Goal: Task Accomplishment & Management: Complete application form

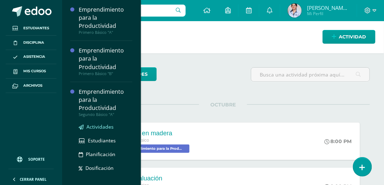
click at [102, 126] on span "Actividades" at bounding box center [100, 127] width 27 height 7
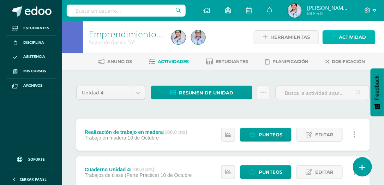
click at [350, 40] on span "Actividad" at bounding box center [352, 37] width 27 height 13
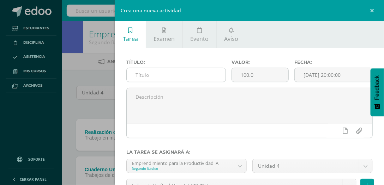
click at [190, 76] on input "text" at bounding box center [176, 75] width 99 height 14
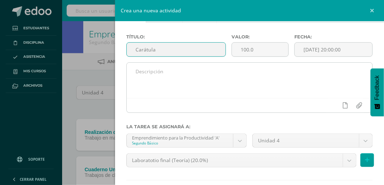
scroll to position [64, 0]
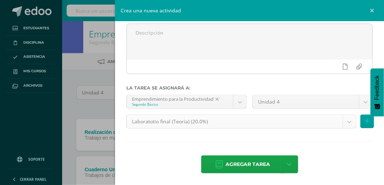
type input "Carátula"
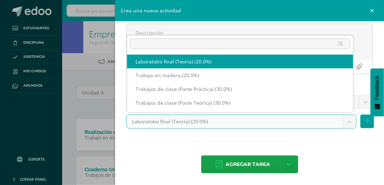
click at [343, 124] on body "Estudiantes Disciplina Asistencia Mis cursos Archivos Soporte Ayuda Reportar un…" at bounding box center [192, 136] width 384 height 273
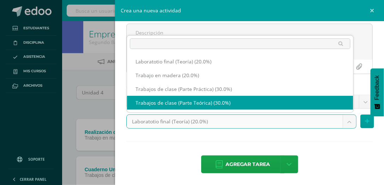
select select "130377"
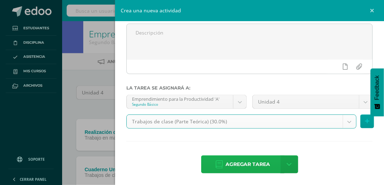
click at [256, 165] on span "Agregar tarea" at bounding box center [248, 164] width 45 height 17
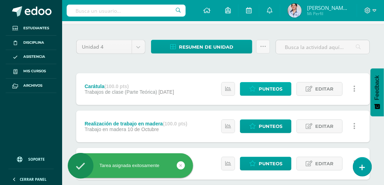
scroll to position [60, 0]
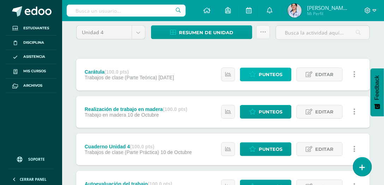
click at [272, 74] on span "Punteos" at bounding box center [271, 74] width 24 height 13
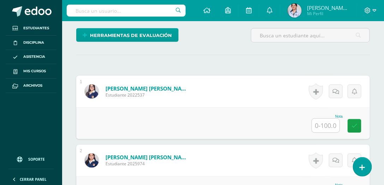
scroll to position [179, 0]
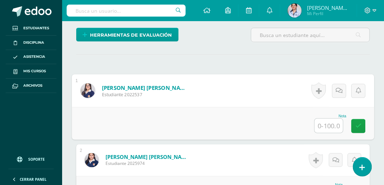
click at [331, 126] on input "text" at bounding box center [329, 126] width 28 height 14
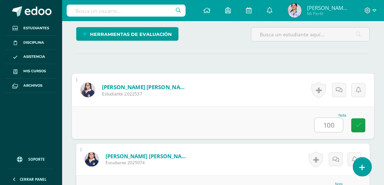
type input "100"
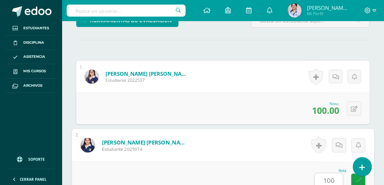
type input "100"
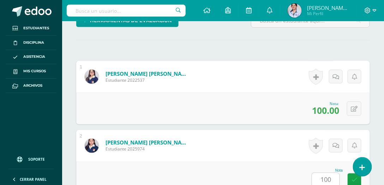
scroll to position [349, 0]
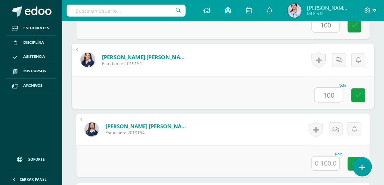
type input "100"
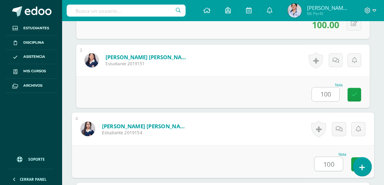
type input "100"
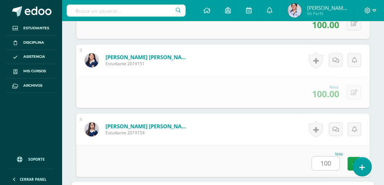
scroll to position [487, 0]
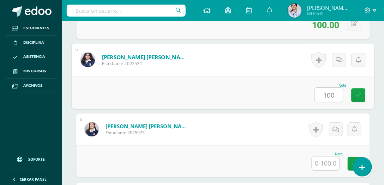
type input "100"
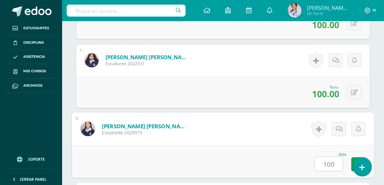
type input "100"
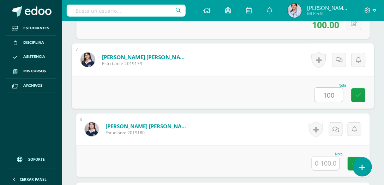
type input "100"
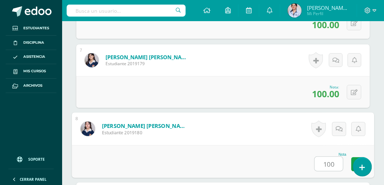
type input "100"
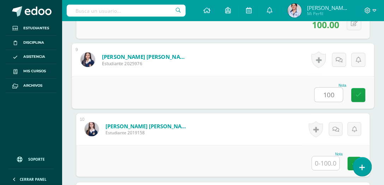
type input "100"
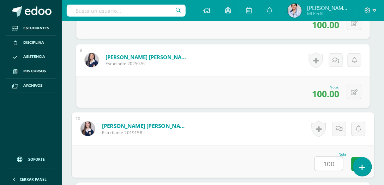
type input "100"
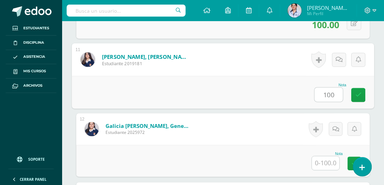
type input "100"
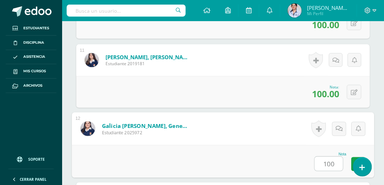
type input "100"
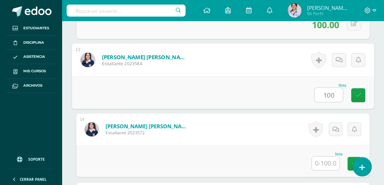
type input "100"
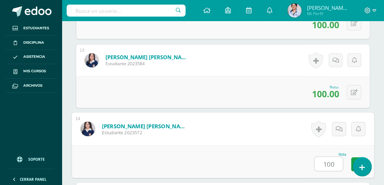
type input "100"
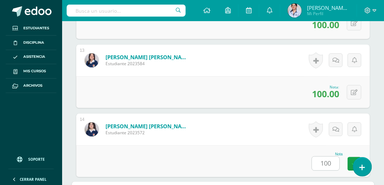
scroll to position [1180, 0]
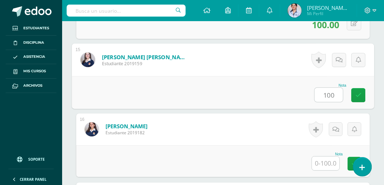
type input "100"
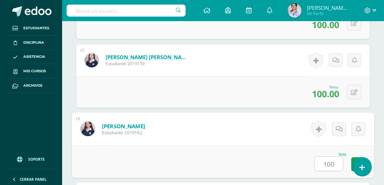
type input "100"
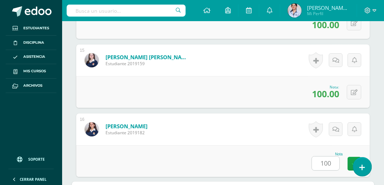
scroll to position [1318, 0]
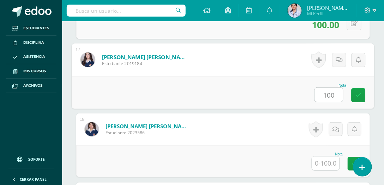
type input "100"
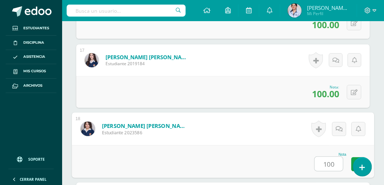
type input "100"
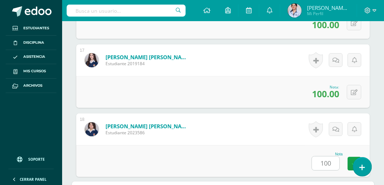
scroll to position [1457, 0]
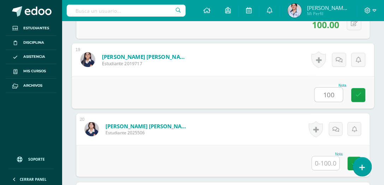
type input "100"
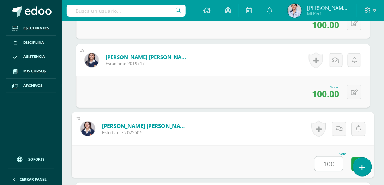
type input "100"
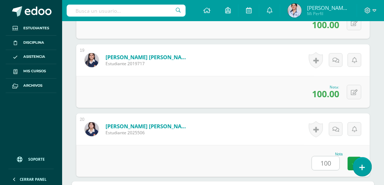
scroll to position [1595, 0]
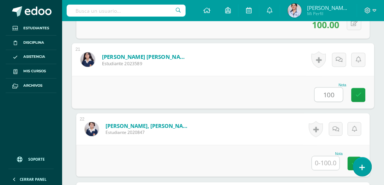
type input "100"
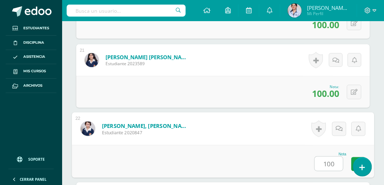
type input "100"
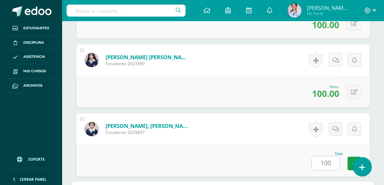
scroll to position [1733, 0]
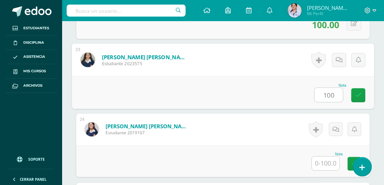
type input "100"
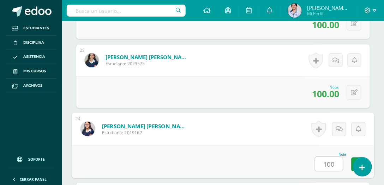
type input "100"
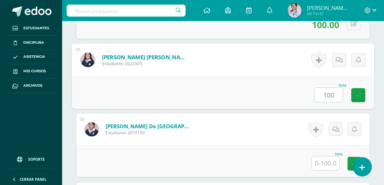
type input "100"
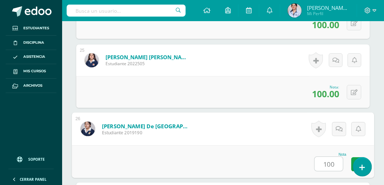
type input "100"
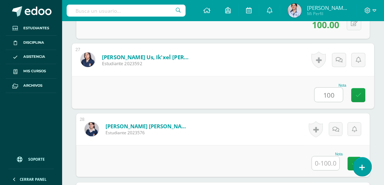
type input "100"
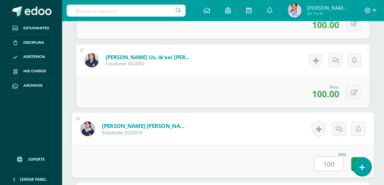
type input "100"
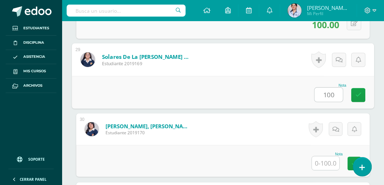
type input "100"
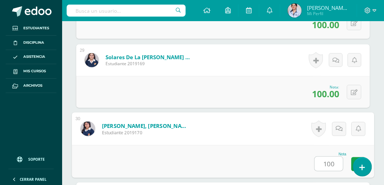
type input "100"
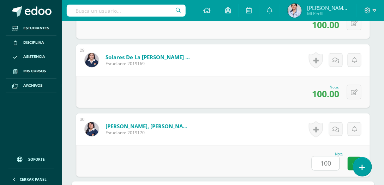
scroll to position [2287, 0]
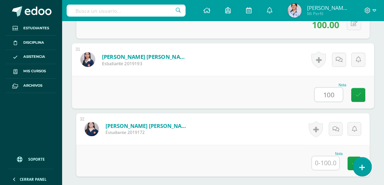
type input "100"
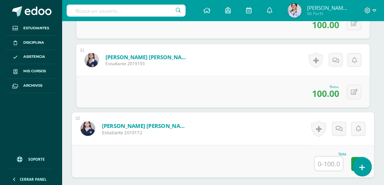
type input "0"
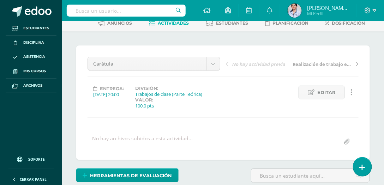
scroll to position [0, 0]
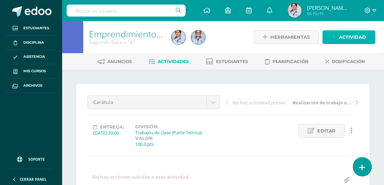
click at [358, 35] on span "Actividad" at bounding box center [352, 37] width 27 height 13
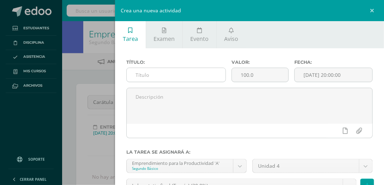
click at [168, 79] on input "text" at bounding box center [176, 75] width 99 height 14
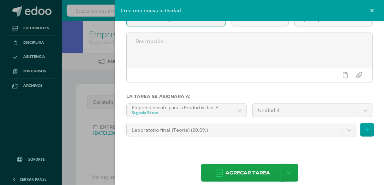
scroll to position [64, 0]
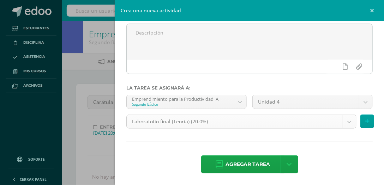
type input "Cuadro de empresas"
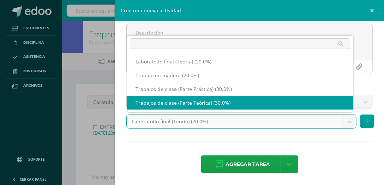
select select "130377"
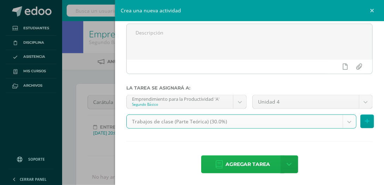
click at [250, 167] on span "Agregar tarea" at bounding box center [248, 164] width 45 height 17
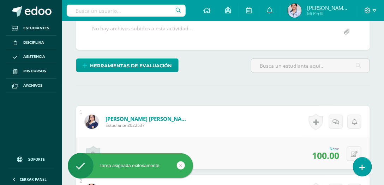
scroll to position [61, 0]
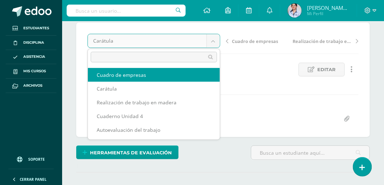
select select "/dashboard/teacher/grade-activity/130547/"
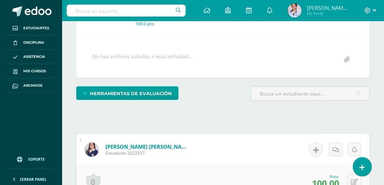
scroll to position [128, 0]
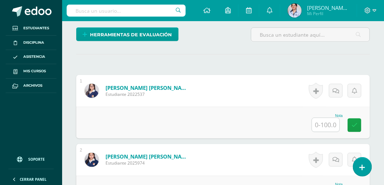
scroll to position [180, 0]
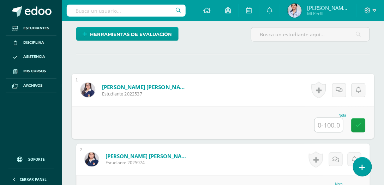
click at [329, 125] on input "text" at bounding box center [329, 125] width 28 height 14
type input "0"
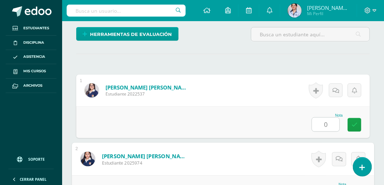
scroll to position [194, 0]
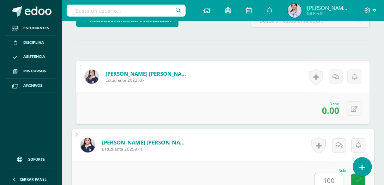
type input "100"
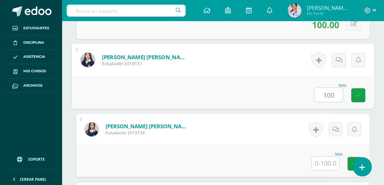
type input "100"
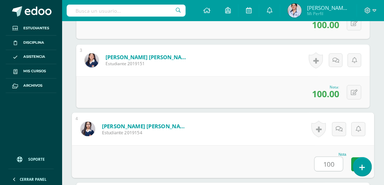
type input "100"
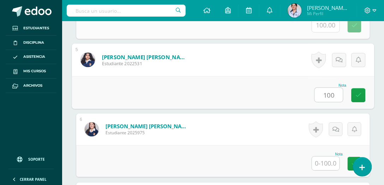
type input "100"
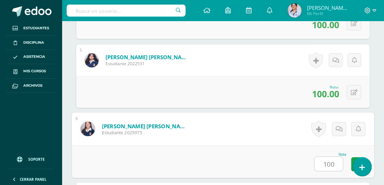
type input "100"
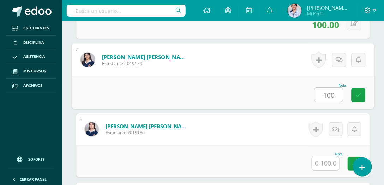
type input "100"
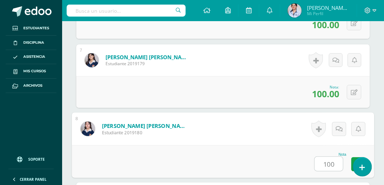
type input "100"
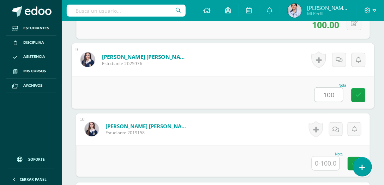
type input "100"
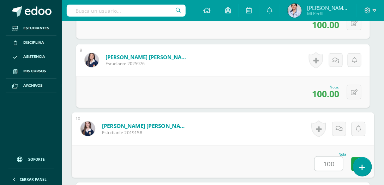
type input "100"
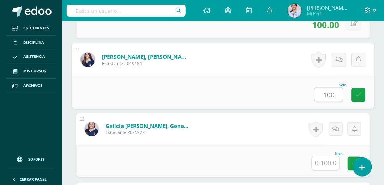
type input "100"
type input "."
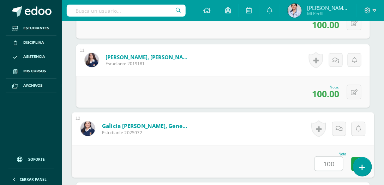
type input "100"
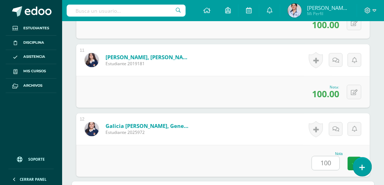
scroll to position [1041, 0]
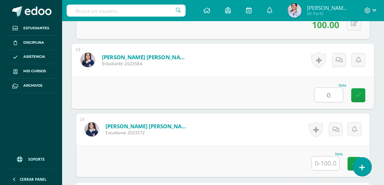
type input "0"
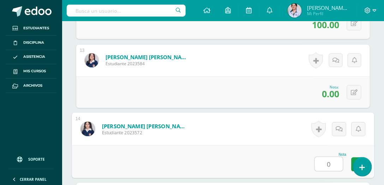
type input "0"
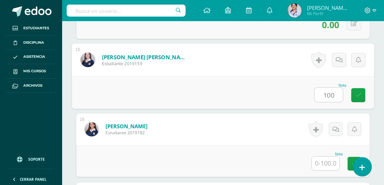
type input "100"
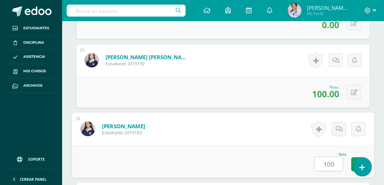
type input "100"
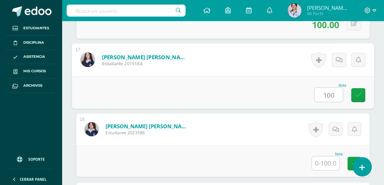
type input "100"
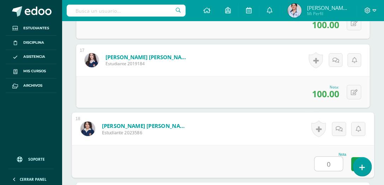
type input "0"
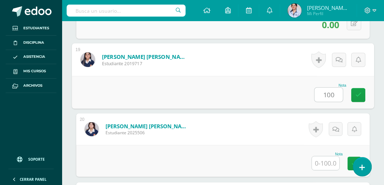
type input "100"
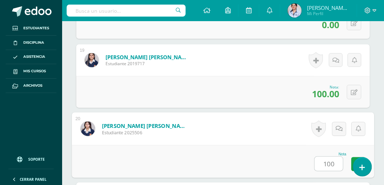
type input "100"
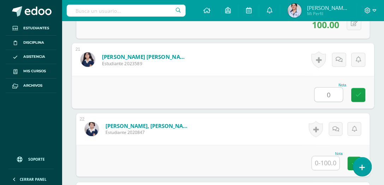
type input "0"
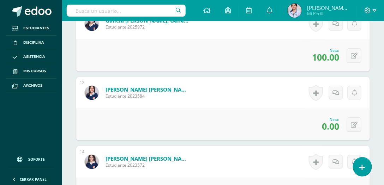
scroll to position [1009, 0]
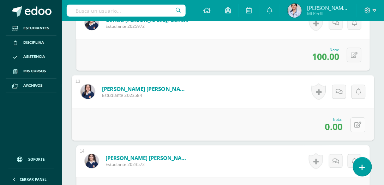
click at [356, 122] on icon at bounding box center [358, 125] width 7 height 6
type input "80"
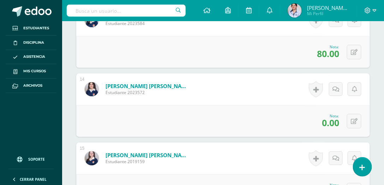
scroll to position [1070, 0]
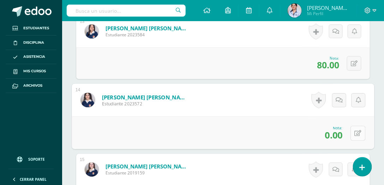
click at [356, 133] on icon at bounding box center [358, 133] width 7 height 6
type input "80"
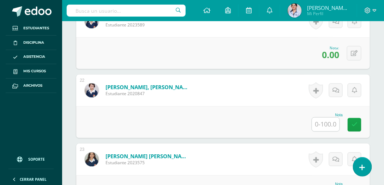
scroll to position [1635, 0]
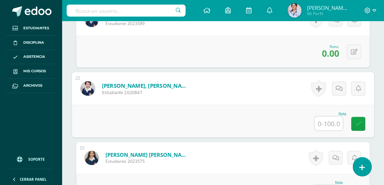
click at [332, 121] on input "text" at bounding box center [329, 124] width 28 height 14
type input "100"
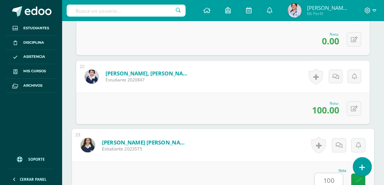
type input "100"
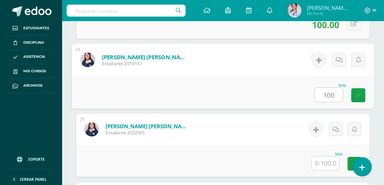
type input "100"
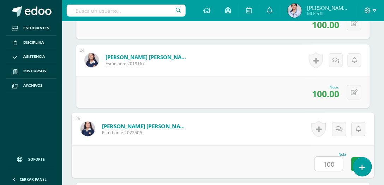
type input "100"
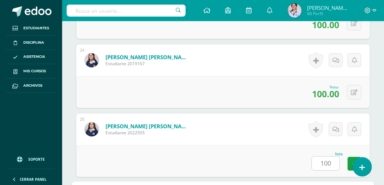
scroll to position [1941, 0]
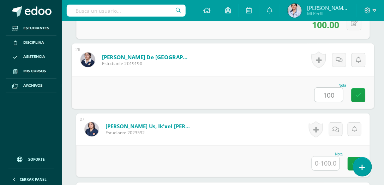
type input "100"
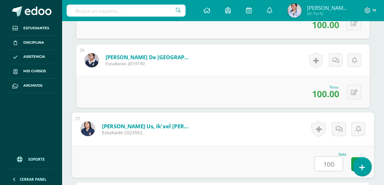
type input "100"
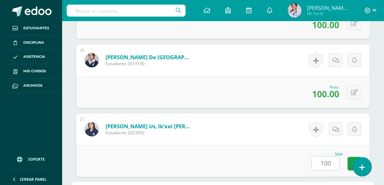
scroll to position [2080, 0]
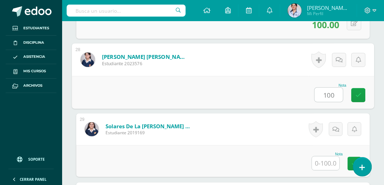
type input "100"
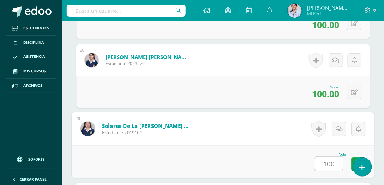
type input "100"
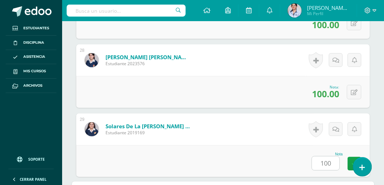
scroll to position [2218, 0]
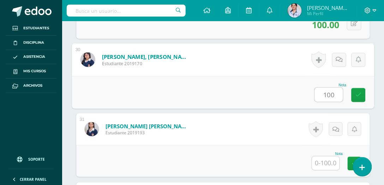
type input "100"
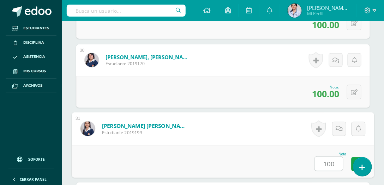
type input "100"
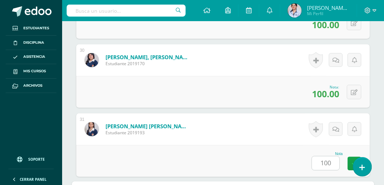
scroll to position [2356, 0]
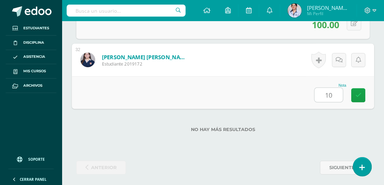
type input "100"
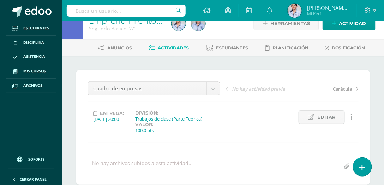
scroll to position [0, 0]
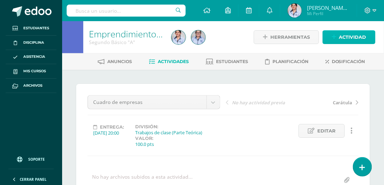
click at [349, 37] on span "Actividad" at bounding box center [352, 37] width 27 height 13
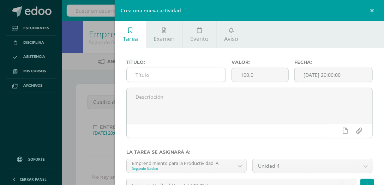
click at [191, 78] on input "text" at bounding box center [176, 75] width 99 height 14
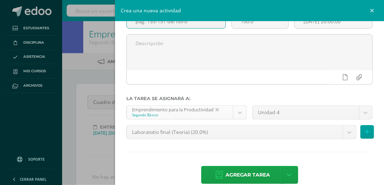
scroll to position [64, 0]
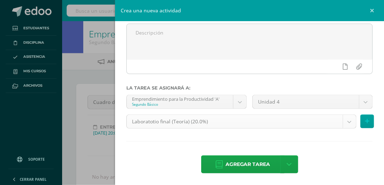
type input "pág. 155-157 del libro"
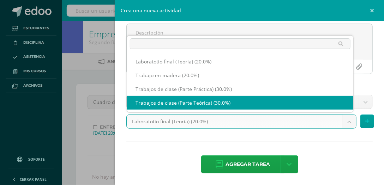
select select "130377"
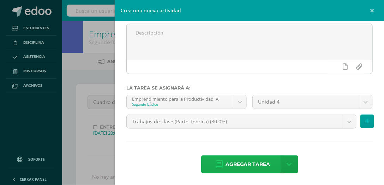
click at [246, 164] on span "Agregar tarea" at bounding box center [248, 164] width 45 height 17
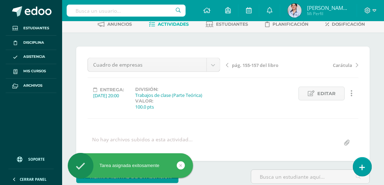
scroll to position [38, 0]
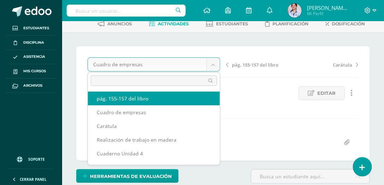
select select "/dashboard/teacher/grade-activity/130550/"
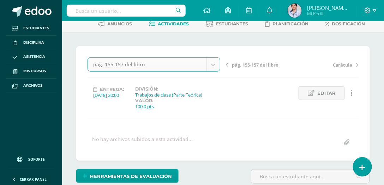
scroll to position [38, 0]
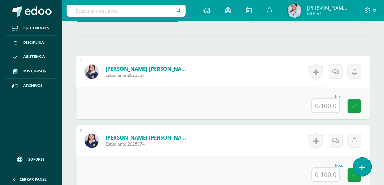
scroll to position [199, 0]
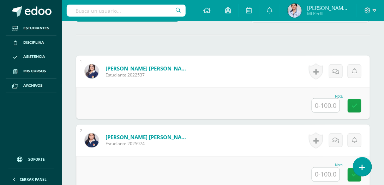
click at [333, 106] on input "text" at bounding box center [326, 106] width 28 height 14
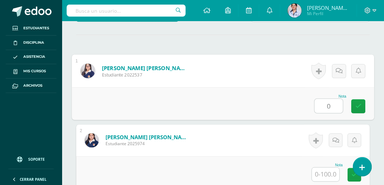
type input "0"
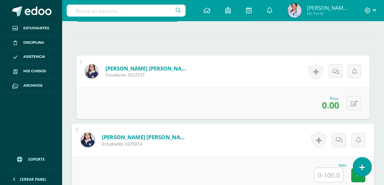
scroll to position [200, 0]
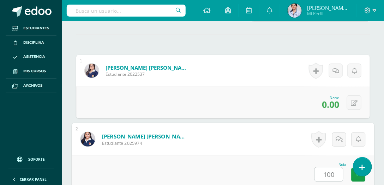
type input "100"
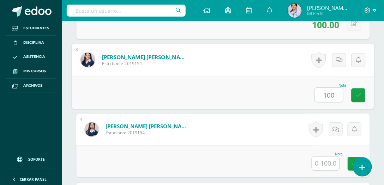
type input "100"
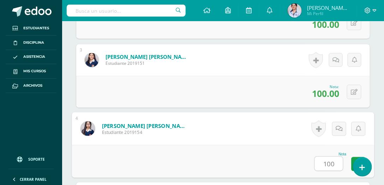
type input "100"
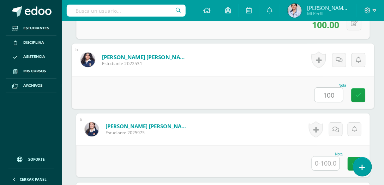
type input "100"
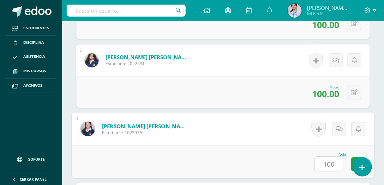
type input "100"
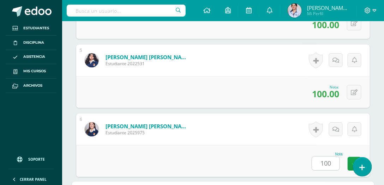
scroll to position [626, 0]
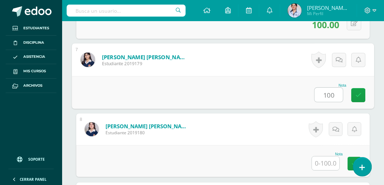
type input "100"
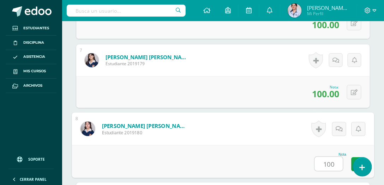
type input "100"
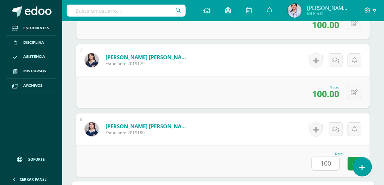
scroll to position [764, 0]
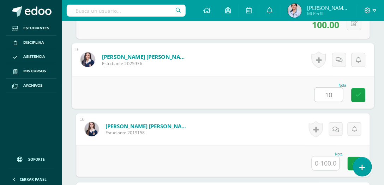
type input "1"
type input "80"
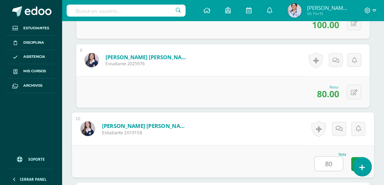
type input "80"
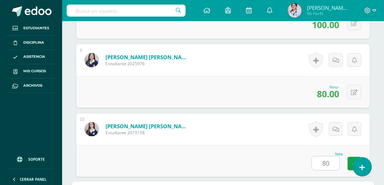
scroll to position [903, 0]
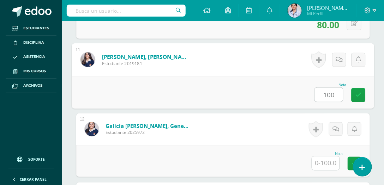
type input "100"
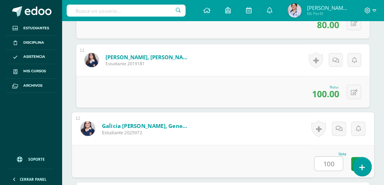
type input "100"
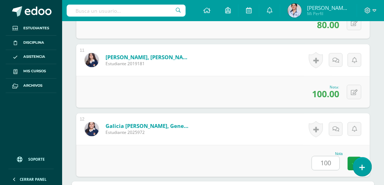
scroll to position [1041, 0]
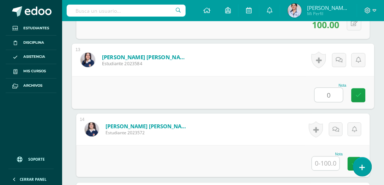
type input "0"
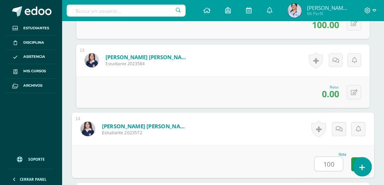
type input "100"
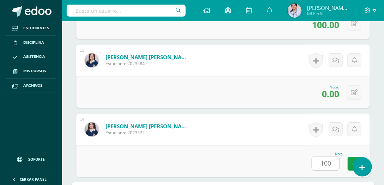
scroll to position [1180, 0]
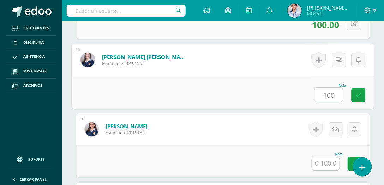
type input "100"
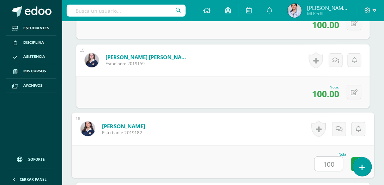
type input "100"
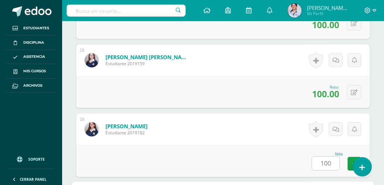
scroll to position [1318, 0]
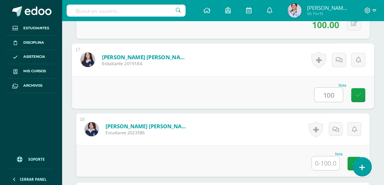
type input "100"
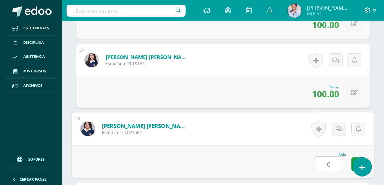
type input "0"
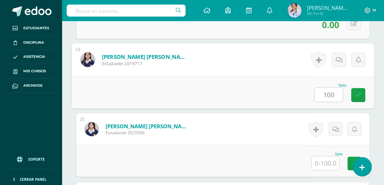
type input "100"
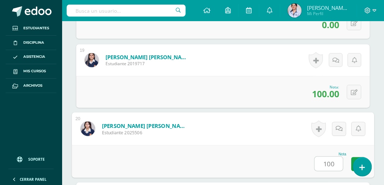
type input "100"
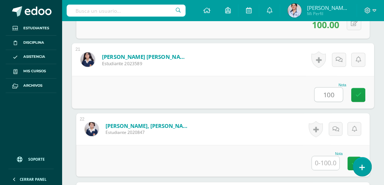
type input "100"
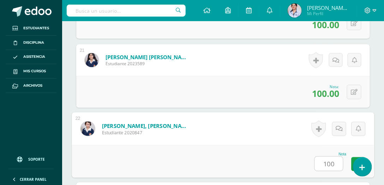
type input "100"
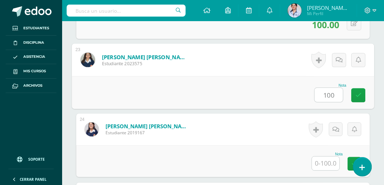
type input "100"
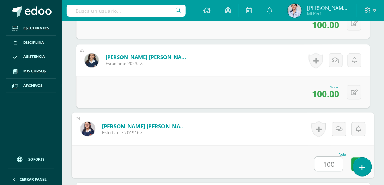
type input "100"
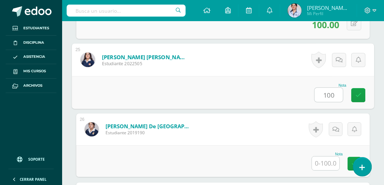
type input "100"
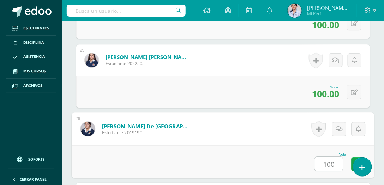
type input "100"
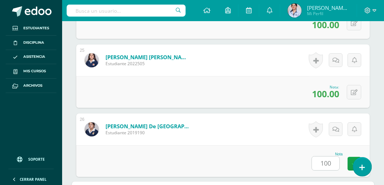
scroll to position [2010, 0]
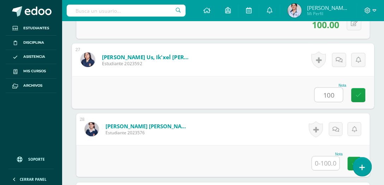
type input "100"
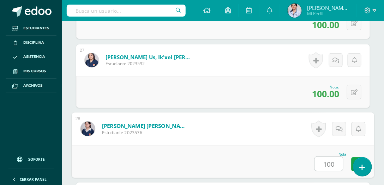
type input "100"
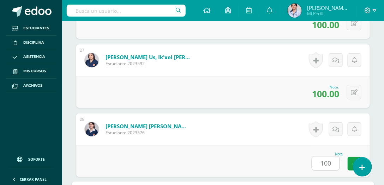
scroll to position [2149, 0]
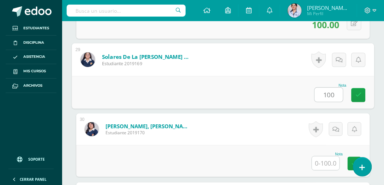
type input "100"
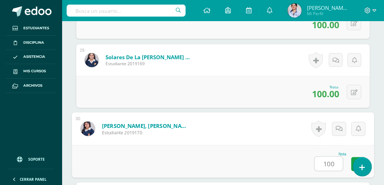
type input "100"
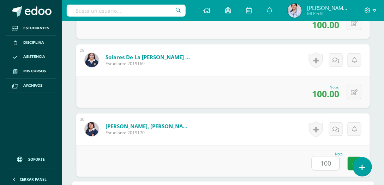
scroll to position [2287, 0]
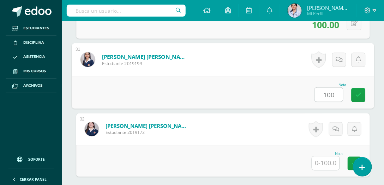
type input "100"
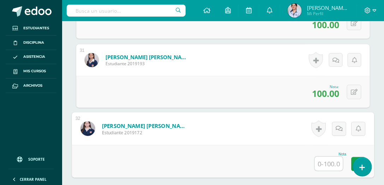
type input "0"
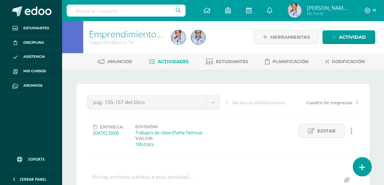
scroll to position [0, 0]
click at [348, 40] on span "Actividad" at bounding box center [352, 37] width 27 height 13
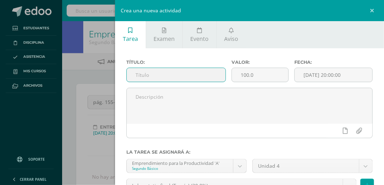
click at [205, 76] on input "text" at bounding box center [176, 75] width 99 height 14
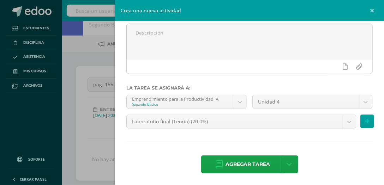
scroll to position [81, 0]
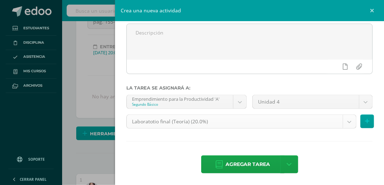
type input "La cuenta"
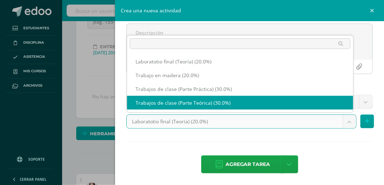
select select "130377"
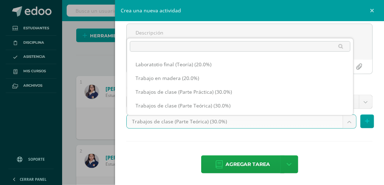
scroll to position [182, 0]
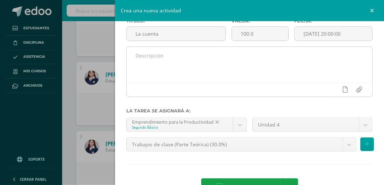
scroll to position [64, 0]
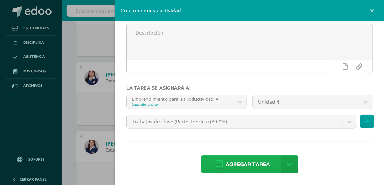
click at [255, 164] on span "Agregar tarea" at bounding box center [248, 164] width 45 height 17
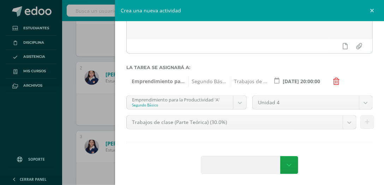
scroll to position [85, 0]
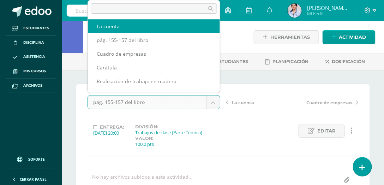
scroll to position [0, 0]
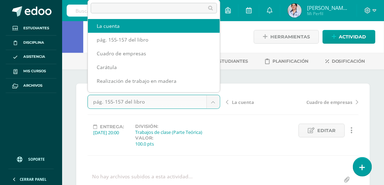
select select "/dashboard/teacher/grade-activity/130552/"
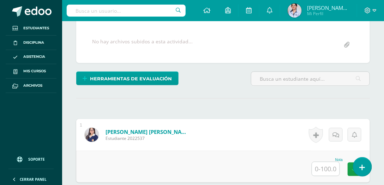
scroll to position [179, 0]
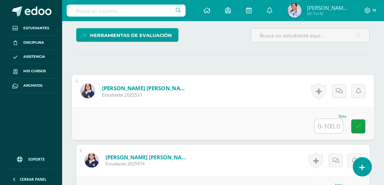
click at [326, 124] on input "text" at bounding box center [329, 126] width 28 height 14
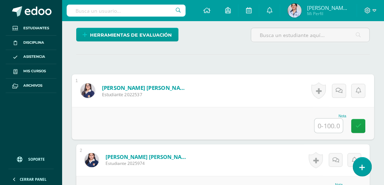
type input "2"
type input "100"
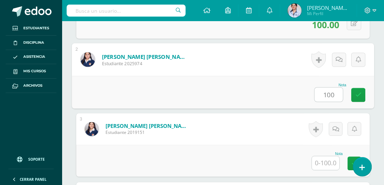
type input "100"
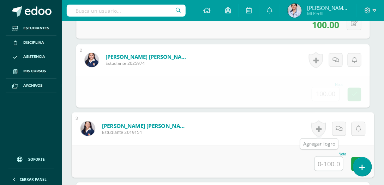
scroll to position [280, 0]
type input "80"
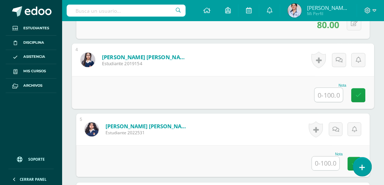
scroll to position [419, 0]
type input "100"
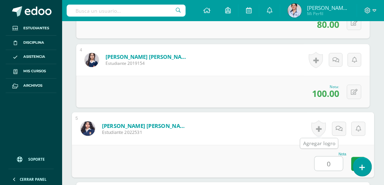
type input "0"
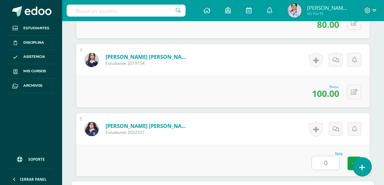
scroll to position [557, 0]
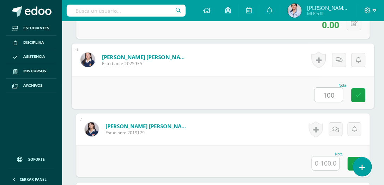
type input "100"
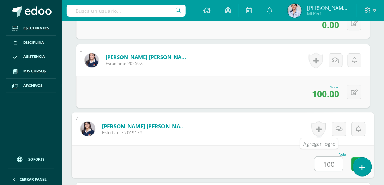
type input "100"
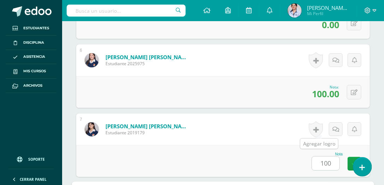
scroll to position [695, 0]
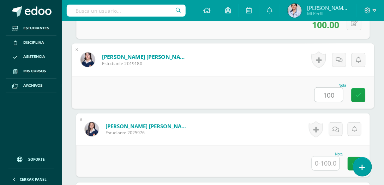
type input "100"
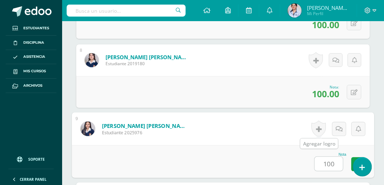
type input "100"
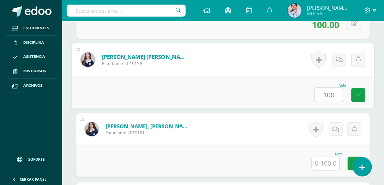
type input "100"
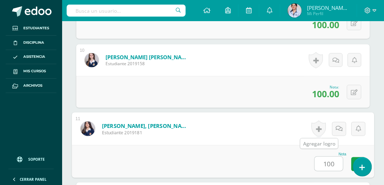
type input "100"
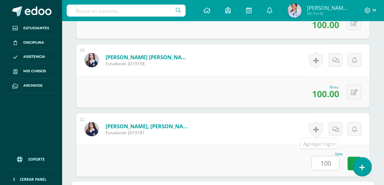
scroll to position [972, 0]
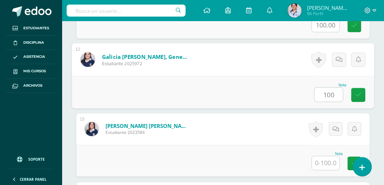
type input "100"
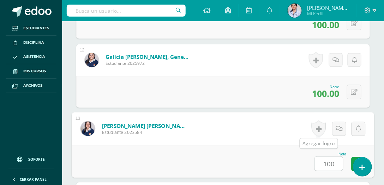
type input "100"
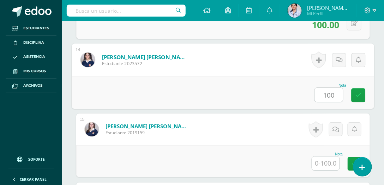
type input "100"
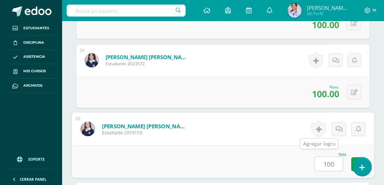
type input "100"
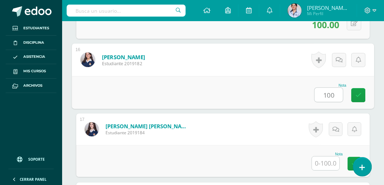
type input "100"
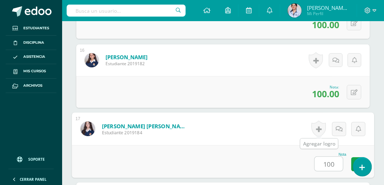
type input "100"
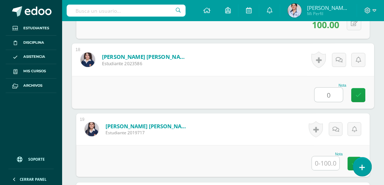
type input "0"
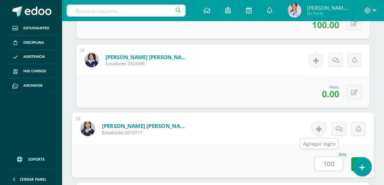
type input "100"
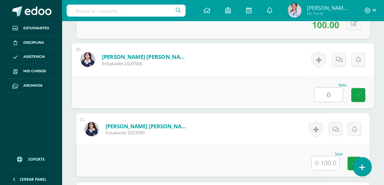
type input "0"
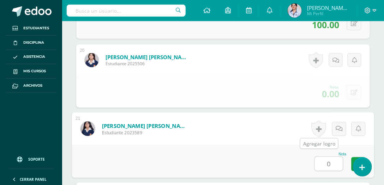
type input "0"
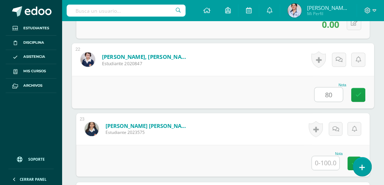
type input "80"
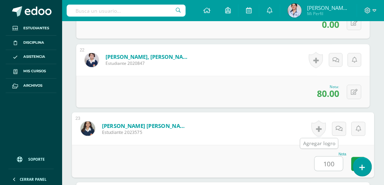
type input "100"
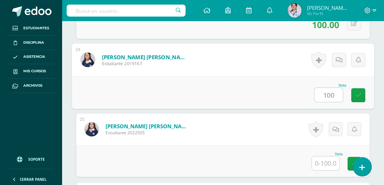
type input "100"
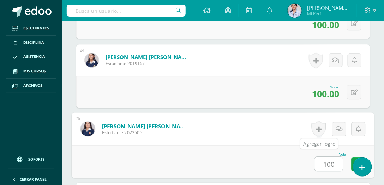
type input "100"
click at [354, 92] on button at bounding box center [354, 92] width 14 height 14
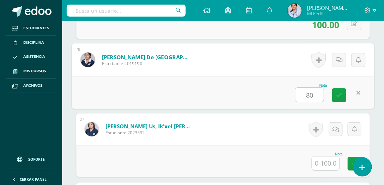
type input "80"
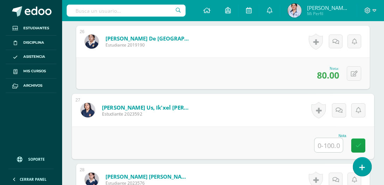
scroll to position [1981, 0]
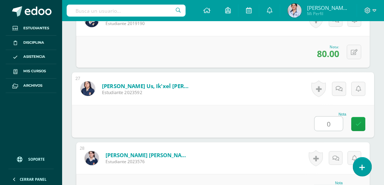
type input "0"
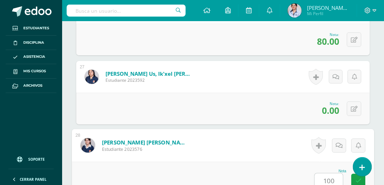
type input "100"
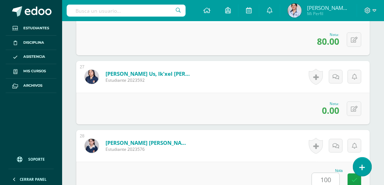
scroll to position [2149, 0]
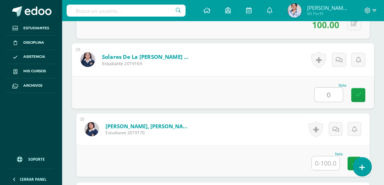
type input "0"
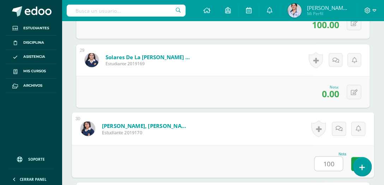
type input "100"
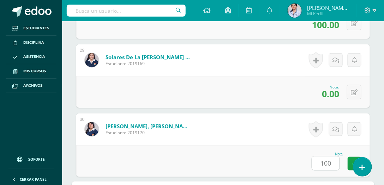
scroll to position [2287, 0]
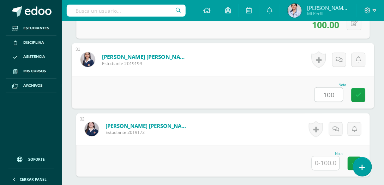
type input "100"
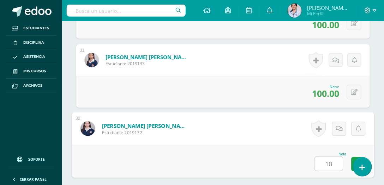
type input "100"
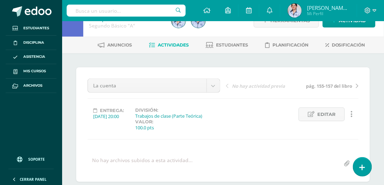
scroll to position [0, 0]
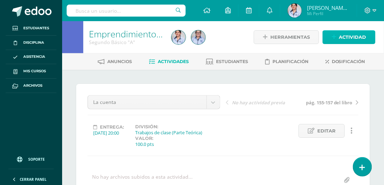
click at [346, 36] on span "Actividad" at bounding box center [352, 37] width 27 height 13
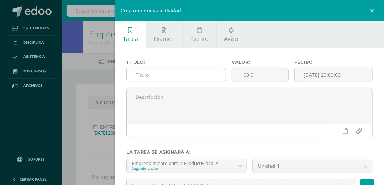
click at [201, 78] on input "text" at bounding box center [176, 75] width 99 height 14
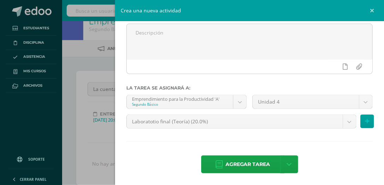
scroll to position [20, 0]
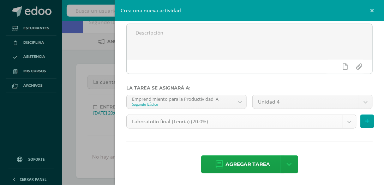
type input "T gráficas de activo"
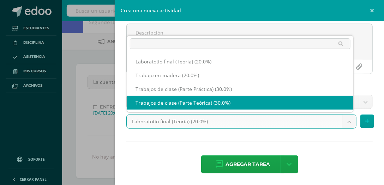
select select "130377"
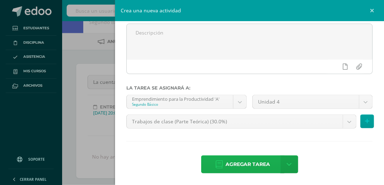
click at [251, 170] on span "Agregar tarea" at bounding box center [248, 164] width 45 height 17
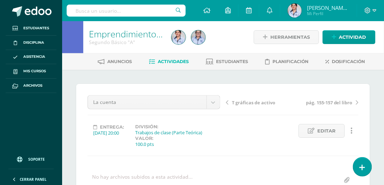
scroll to position [0, 0]
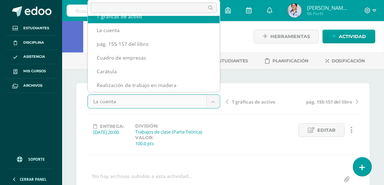
scroll to position [0, 0]
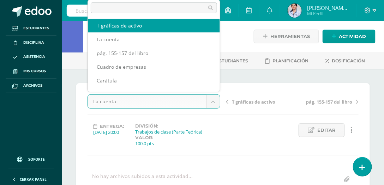
select select "/dashboard/teacher/grade-activity/130554/"
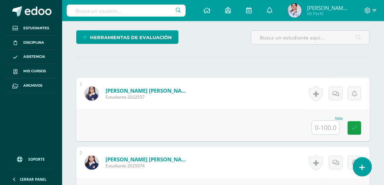
scroll to position [177, 0]
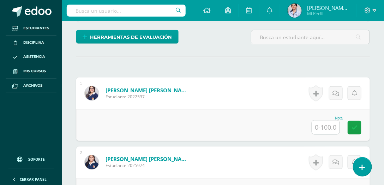
click at [331, 127] on input "text" at bounding box center [326, 128] width 28 height 14
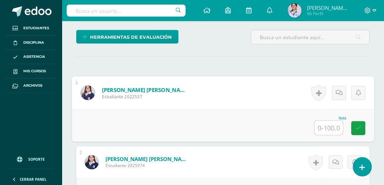
scroll to position [178, 0]
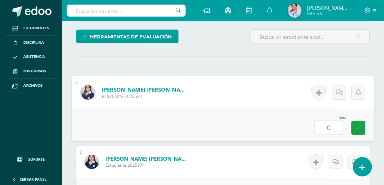
type input "0"
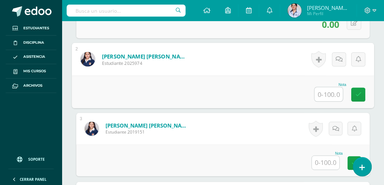
scroll to position [280, 0]
type input "100"
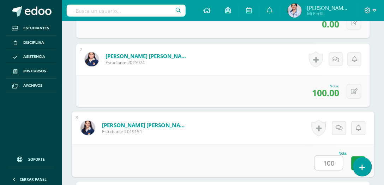
type input "100"
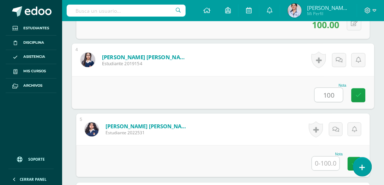
type input "100"
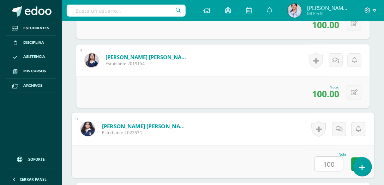
type input "100"
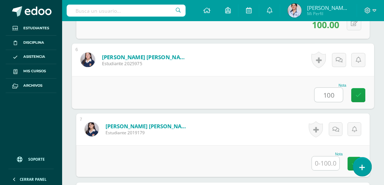
type input "100"
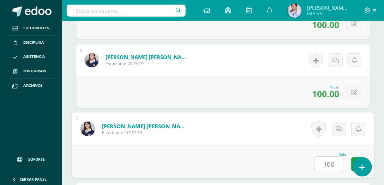
type input "100"
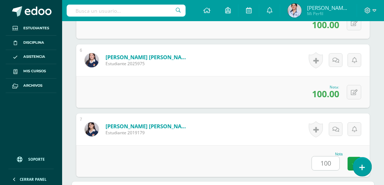
scroll to position [695, 0]
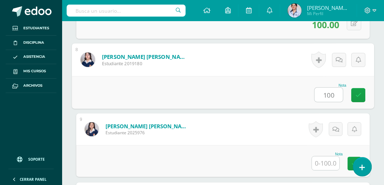
type input "100"
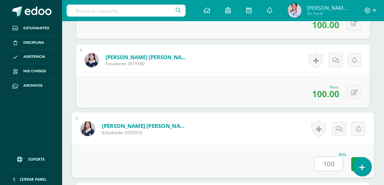
type input "100"
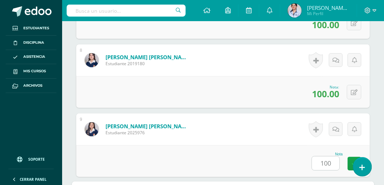
scroll to position [834, 0]
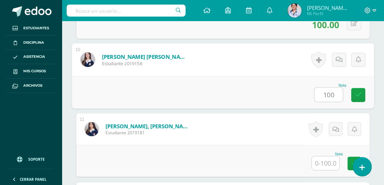
type input "100"
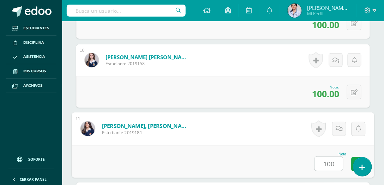
type input "100"
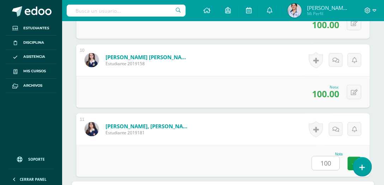
scroll to position [972, 0]
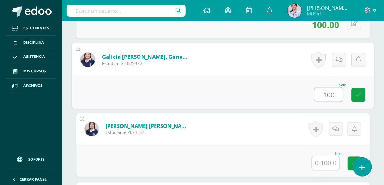
type input "100"
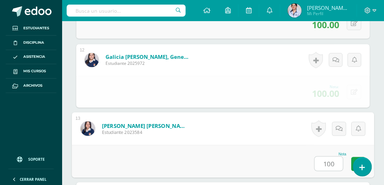
type input "100"
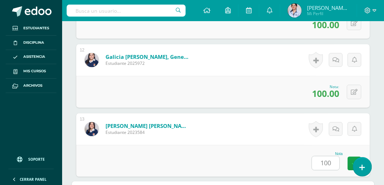
scroll to position [1110, 0]
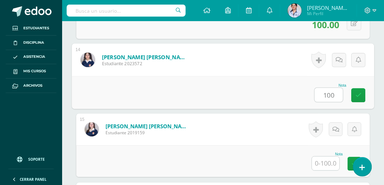
type input "100"
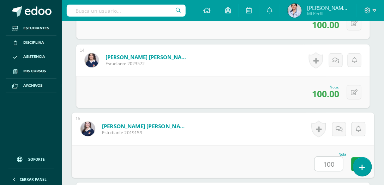
type input "100"
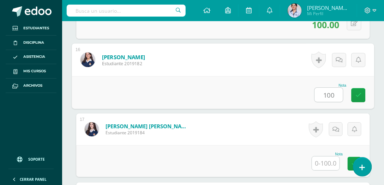
type input "100"
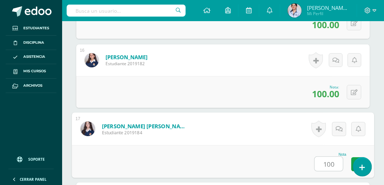
type input "100"
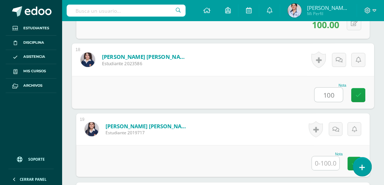
type input "100"
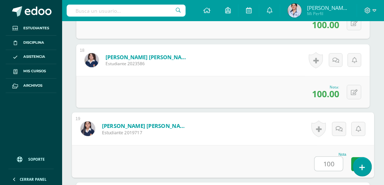
type input "100"
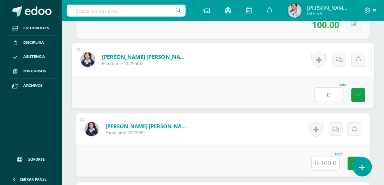
type input "0"
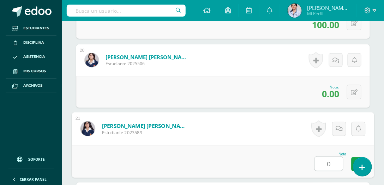
type input "0"
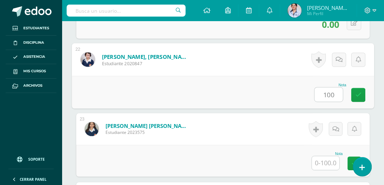
type input "100"
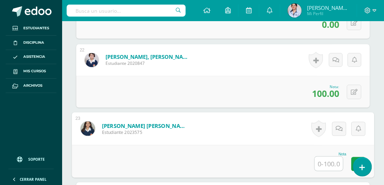
type input "1"
type input "0"
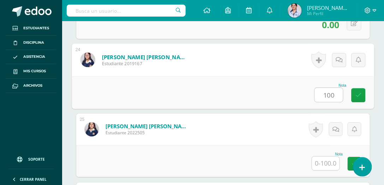
type input "100"
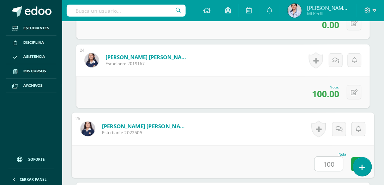
type input "100"
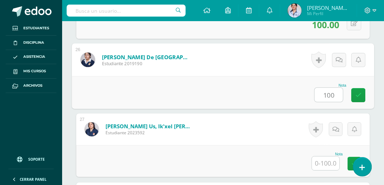
type input "100"
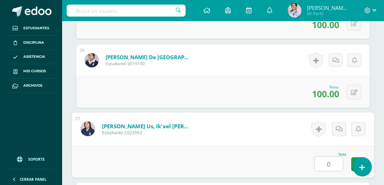
type input "0"
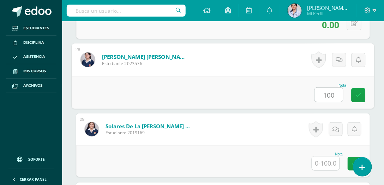
type input "100"
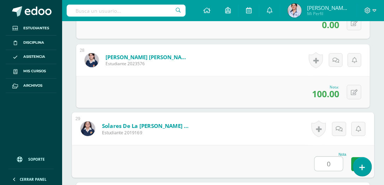
type input "0"
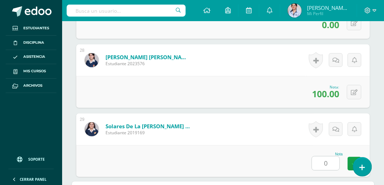
scroll to position [2218, 0]
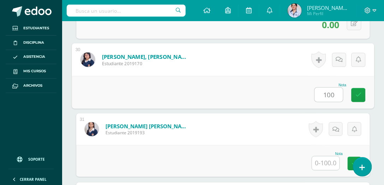
type input "100"
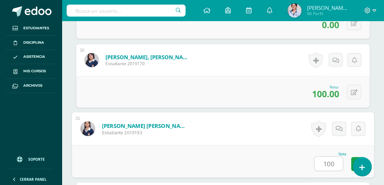
type input "100"
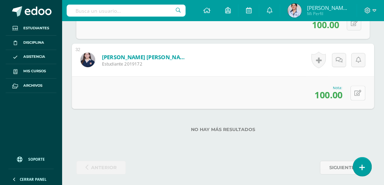
click at [355, 91] on button at bounding box center [358, 92] width 15 height 15
type input "0"
click at [341, 94] on icon at bounding box center [340, 95] width 6 height 6
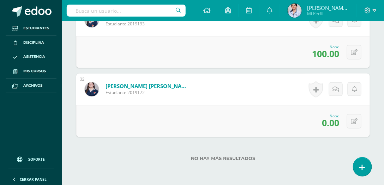
scroll to position [2276, 0]
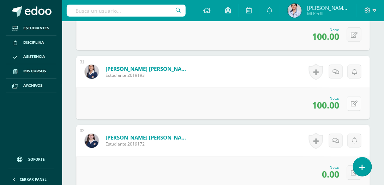
click at [354, 102] on button at bounding box center [354, 104] width 14 height 14
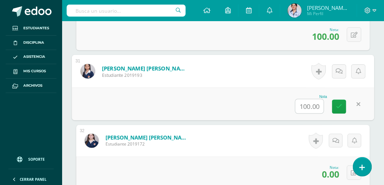
type input "0"
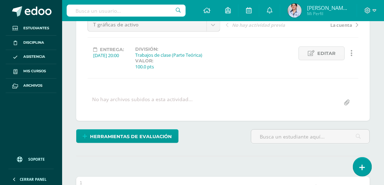
scroll to position [0, 0]
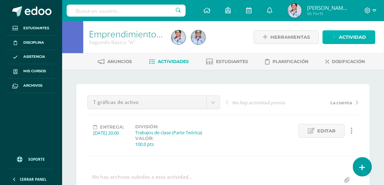
click at [351, 36] on span "Actividad" at bounding box center [352, 37] width 27 height 13
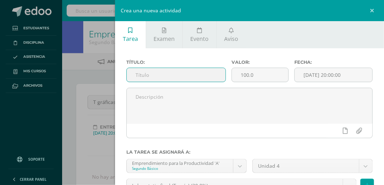
click at [196, 77] on input "text" at bounding box center [176, 75] width 99 height 14
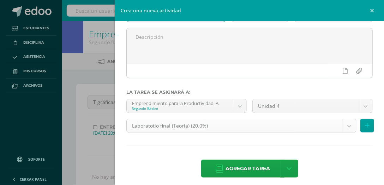
scroll to position [60, 0]
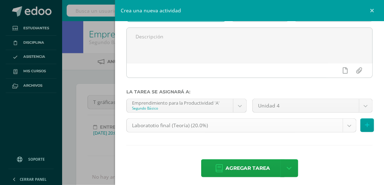
type input "T gráficas de pasivo"
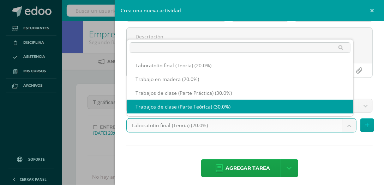
select select "130377"
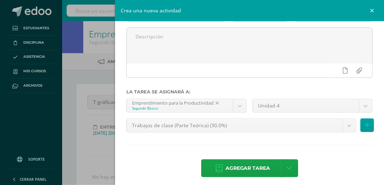
click at [247, 170] on span "Agregar tarea" at bounding box center [248, 168] width 45 height 17
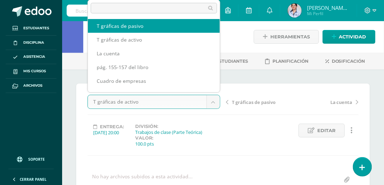
select select "/dashboard/teacher/grade-activity/130555/"
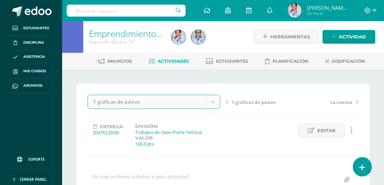
scroll to position [1, 0]
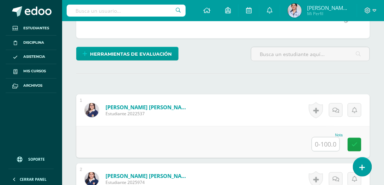
scroll to position [157, 0]
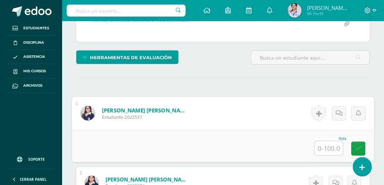
click at [333, 149] on input "text" at bounding box center [329, 149] width 28 height 14
type input "0"
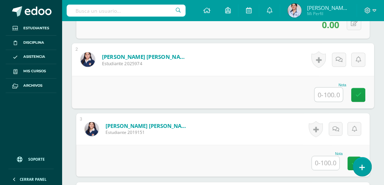
scroll to position [280, 0]
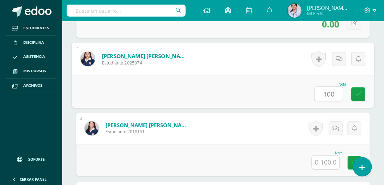
type input "100"
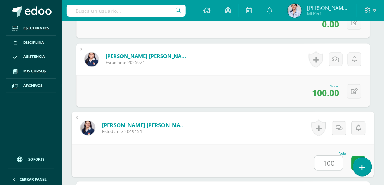
type input "100"
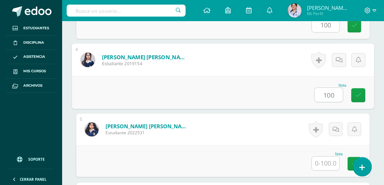
type input "100"
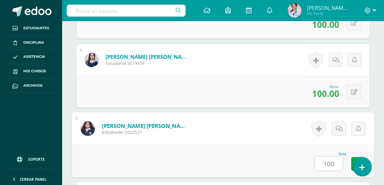
type input "100"
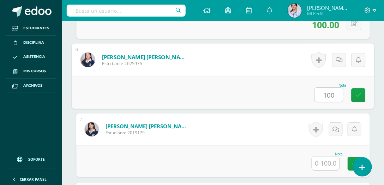
type input "100"
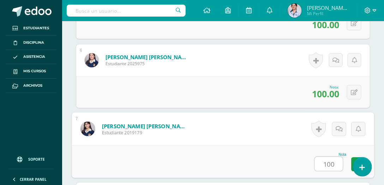
type input "100"
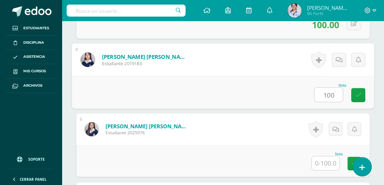
type input "100"
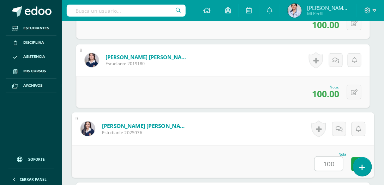
type input "100"
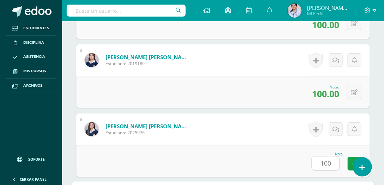
scroll to position [834, 0]
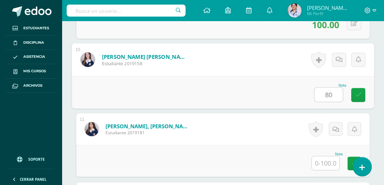
type input "80"
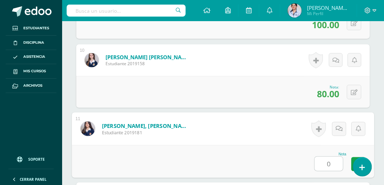
type input "0"
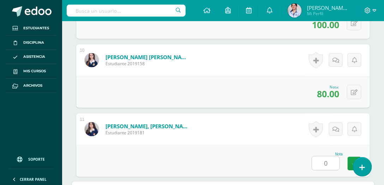
scroll to position [972, 0]
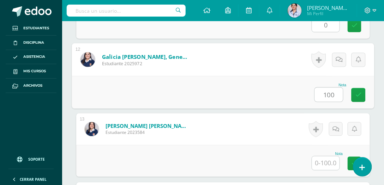
type input "100"
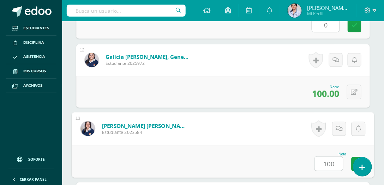
type input "100"
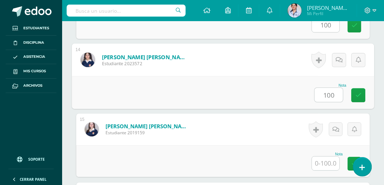
type input "100"
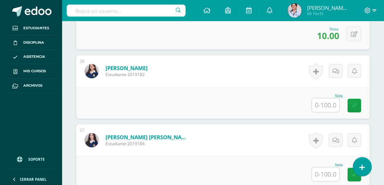
scroll to position [1228, 0]
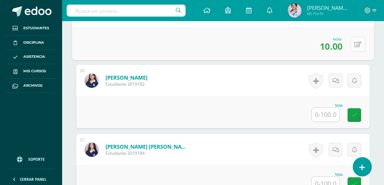
click at [353, 42] on button at bounding box center [358, 44] width 15 height 15
type input "100"
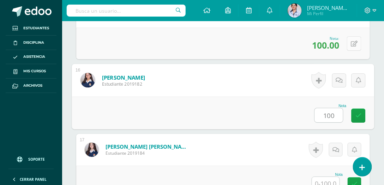
type input "100"
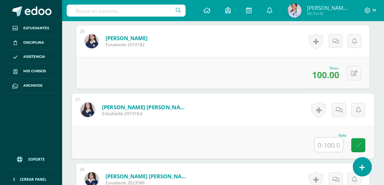
scroll to position [1273, 0]
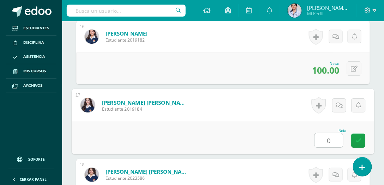
type input "0"
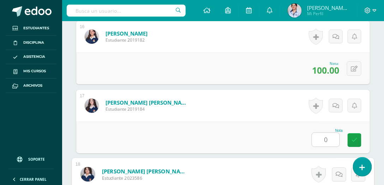
scroll to position [1387, 0]
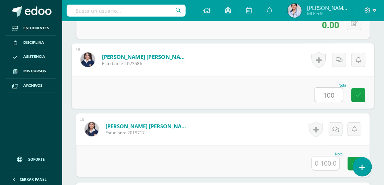
type input "100"
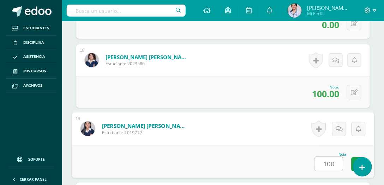
type input "100"
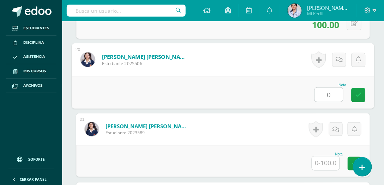
type input "0"
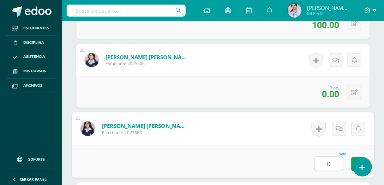
type input "0"
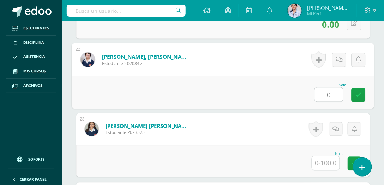
type input "0"
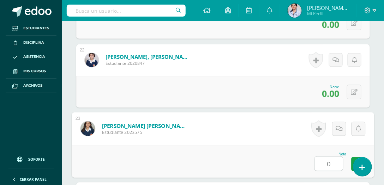
type input "0"
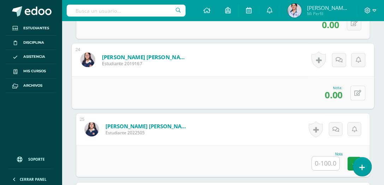
click at [357, 91] on icon at bounding box center [358, 93] width 7 height 6
type input "100"
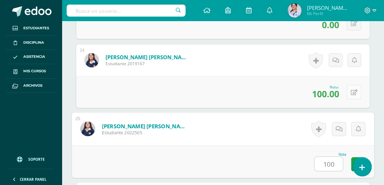
type input "100"
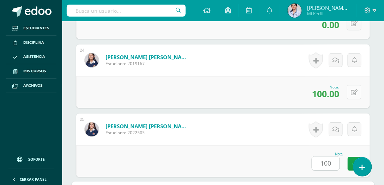
scroll to position [1941, 0]
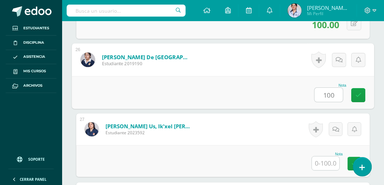
type input "100"
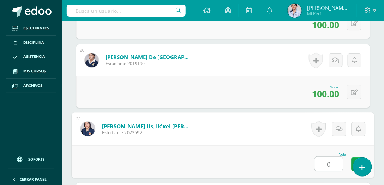
type input "0"
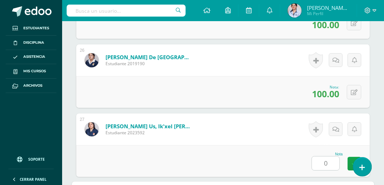
scroll to position [2080, 0]
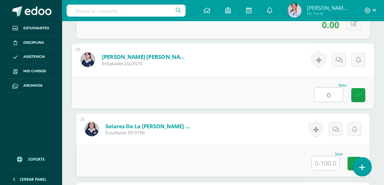
type input "0"
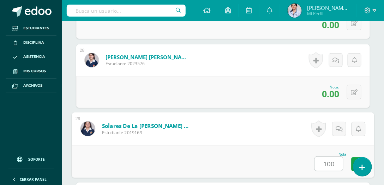
type input "100"
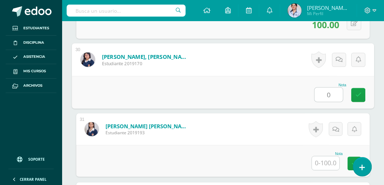
type input "0"
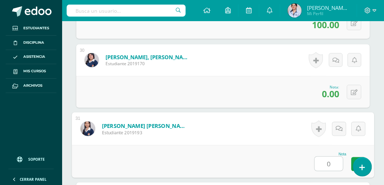
type input "0"
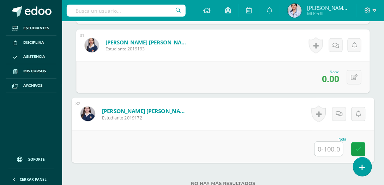
scroll to position [2356, 0]
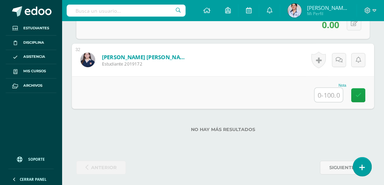
type input "0"
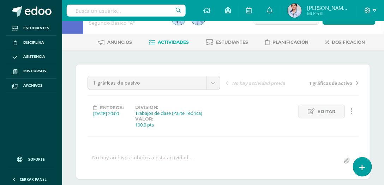
scroll to position [0, 0]
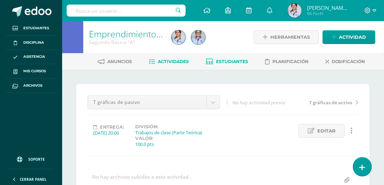
click at [234, 62] on span "Estudiantes" at bounding box center [232, 61] width 32 height 5
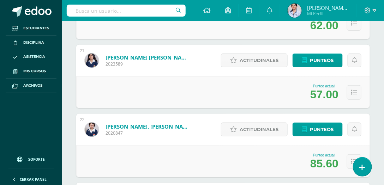
scroll to position [1433, 0]
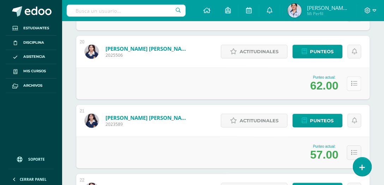
click at [356, 85] on icon at bounding box center [354, 84] width 6 height 6
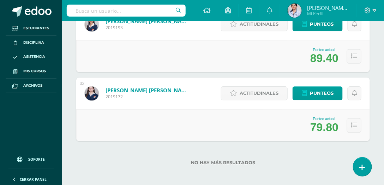
scroll to position [2409, 0]
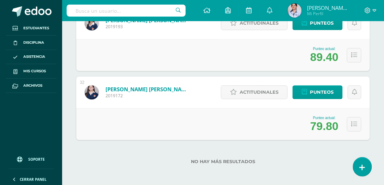
click at [182, 154] on div "No hay más resultados" at bounding box center [223, 156] width 294 height 33
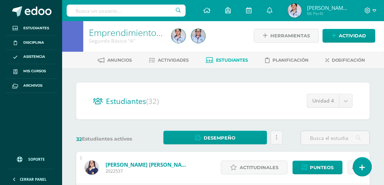
scroll to position [0, 0]
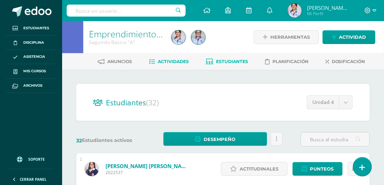
click at [172, 60] on span "Actividades" at bounding box center [173, 61] width 31 height 5
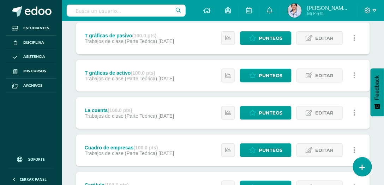
scroll to position [141, 0]
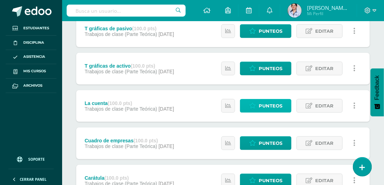
click at [269, 105] on span "Punteos" at bounding box center [271, 106] width 24 height 13
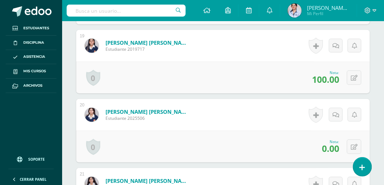
scroll to position [1471, 0]
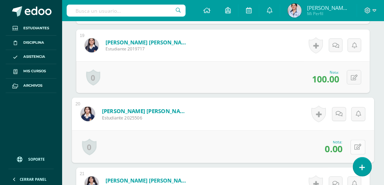
click at [353, 143] on button at bounding box center [358, 147] width 15 height 15
type input "80"
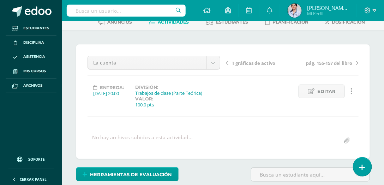
scroll to position [0, 0]
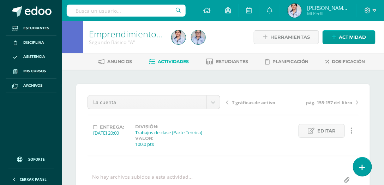
click at [346, 40] on span "Actividad" at bounding box center [352, 37] width 27 height 13
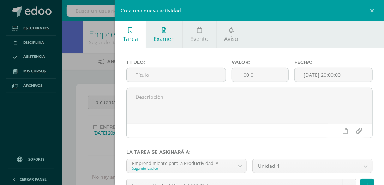
click at [162, 34] on link "Examen" at bounding box center [164, 34] width 36 height 27
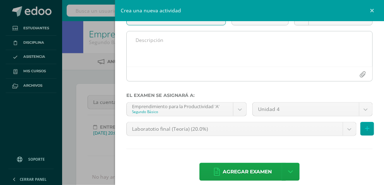
scroll to position [64, 0]
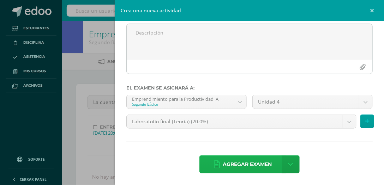
type input "Laboratorio final"
click at [251, 166] on span "Agregar examen" at bounding box center [247, 164] width 49 height 17
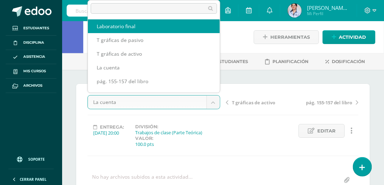
scroll to position [0, 0]
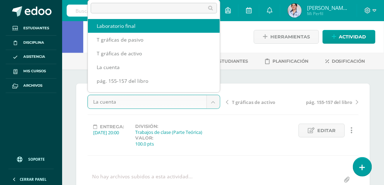
select select "/dashboard/teacher/grade-activity/130558/"
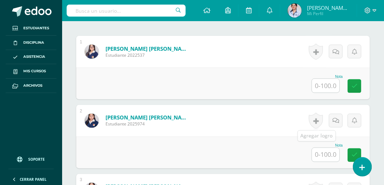
scroll to position [219, 0]
click at [326, 79] on input "text" at bounding box center [326, 86] width 28 height 14
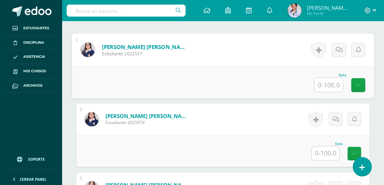
scroll to position [221, 0]
type input "80"
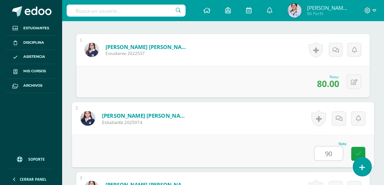
type input "90"
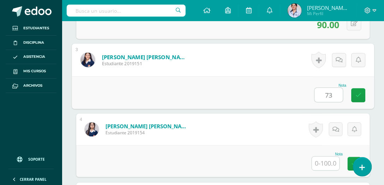
type input "73"
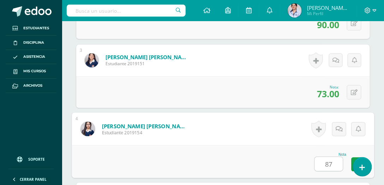
type input "87"
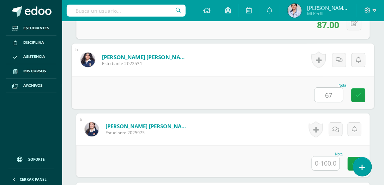
type input "67"
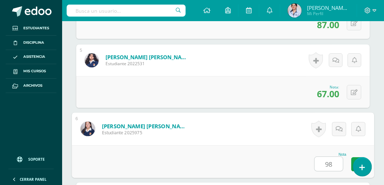
type input "9"
type input "87"
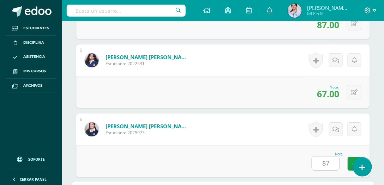
scroll to position [626, 0]
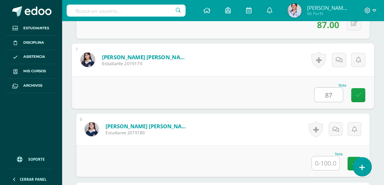
type input "87"
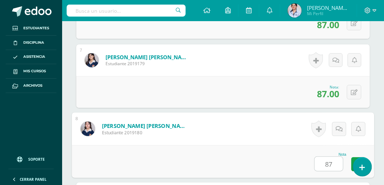
type input "87"
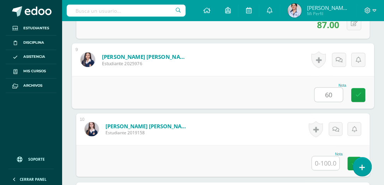
type input "60"
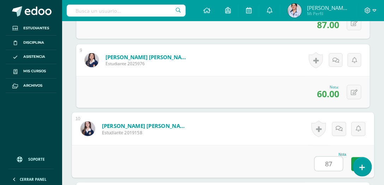
type input "87"
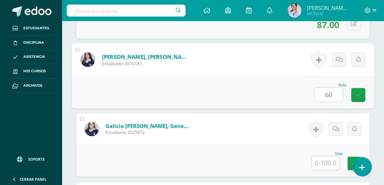
type input "60"
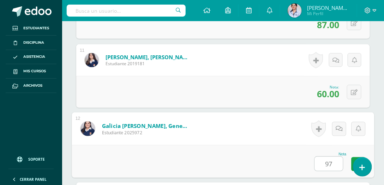
type input "97"
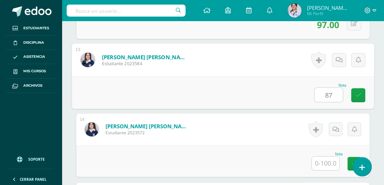
type input "87"
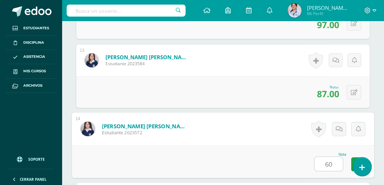
type input "60"
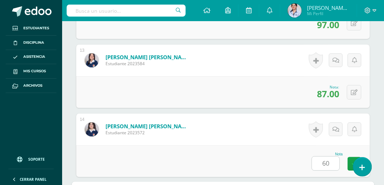
scroll to position [1180, 0]
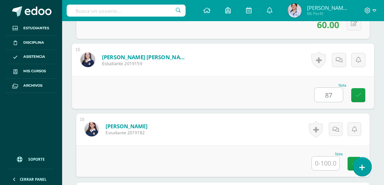
type input "87"
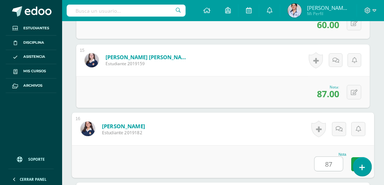
type input "87"
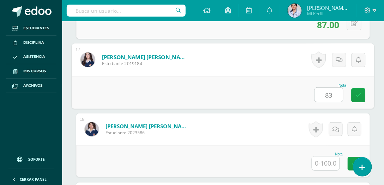
type input "83"
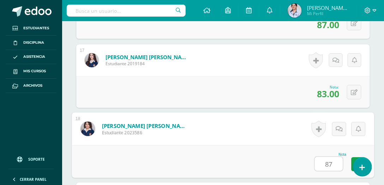
type input "87"
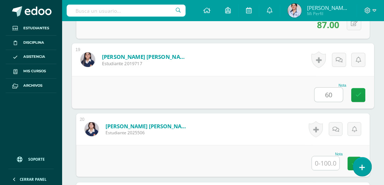
type input "60"
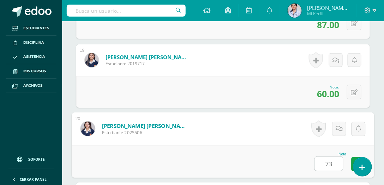
type input "73"
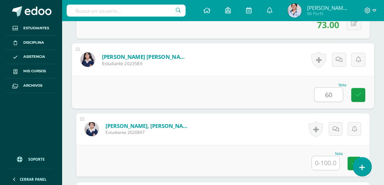
type input "60"
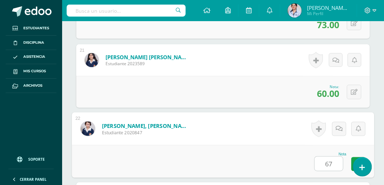
type input "67"
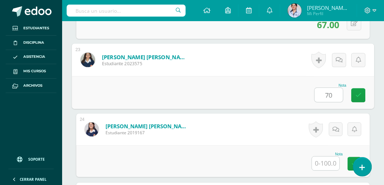
type input "70"
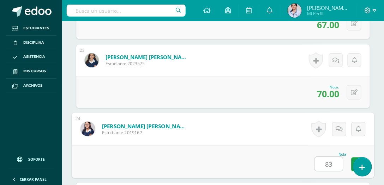
type input "83"
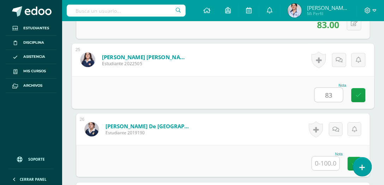
type input "83"
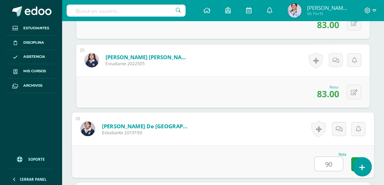
type input "90"
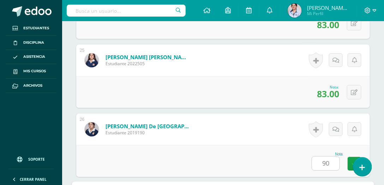
scroll to position [2010, 0]
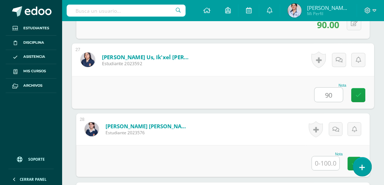
type input "90"
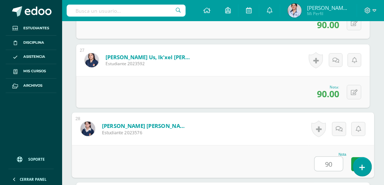
type input "90"
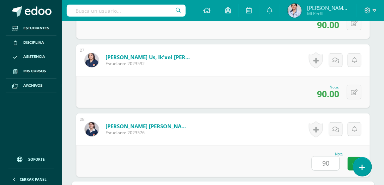
scroll to position [2149, 0]
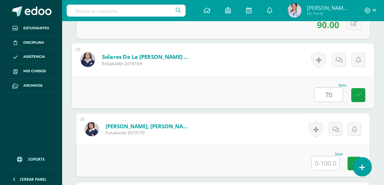
type input "70"
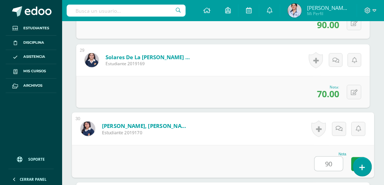
type input "90"
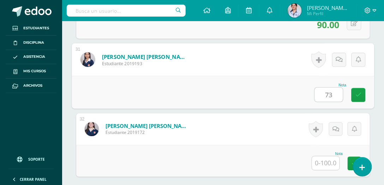
type input "73"
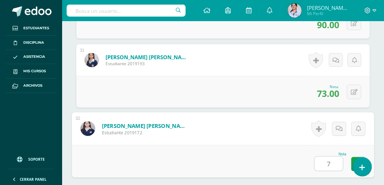
type input "77"
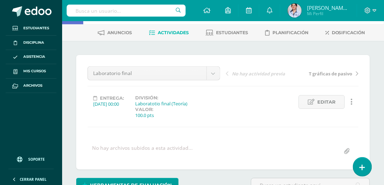
scroll to position [0, 0]
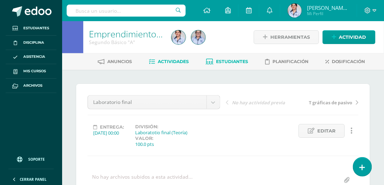
click at [235, 61] on span "Estudiantes" at bounding box center [232, 61] width 32 height 5
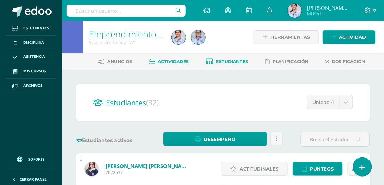
click at [173, 63] on span "Actividades" at bounding box center [173, 61] width 31 height 5
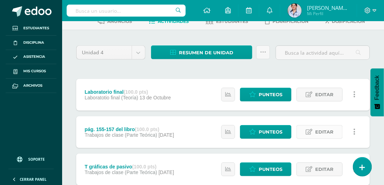
scroll to position [40, 0]
click at [271, 132] on span "Punteos" at bounding box center [271, 132] width 24 height 13
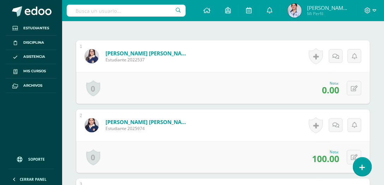
scroll to position [222, 0]
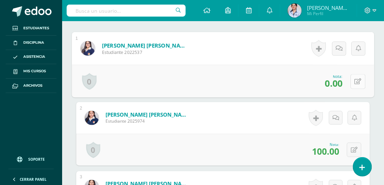
click at [353, 81] on button at bounding box center [358, 81] width 15 height 15
type input "100"
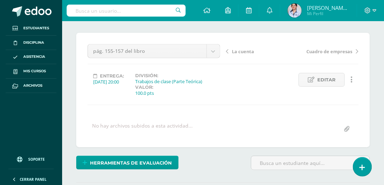
scroll to position [0, 0]
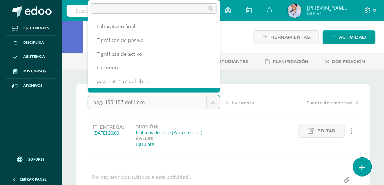
scroll to position [9, 0]
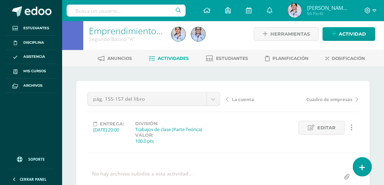
scroll to position [0, 0]
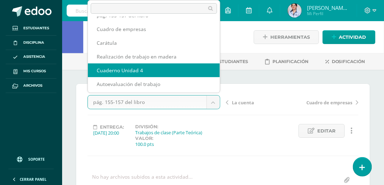
scroll to position [67, 0]
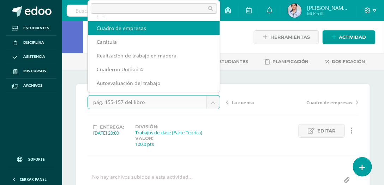
select select "/dashboard/teacher/grade-activity/130547/"
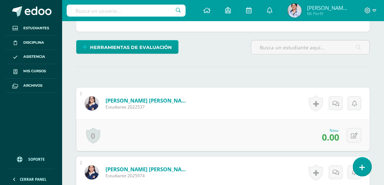
scroll to position [182, 0]
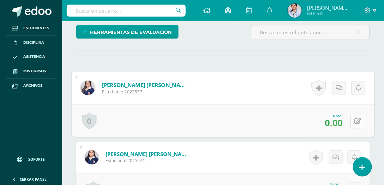
click at [355, 121] on icon at bounding box center [358, 121] width 7 height 6
type input "100"
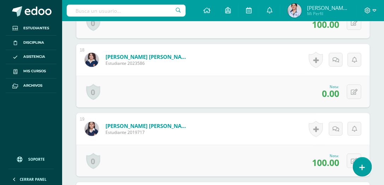
scroll to position [1393, 0]
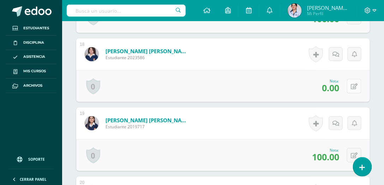
click at [353, 88] on button at bounding box center [354, 86] width 14 height 14
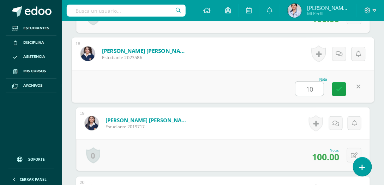
type input "100"
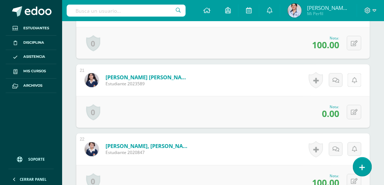
scroll to position [1595, 0]
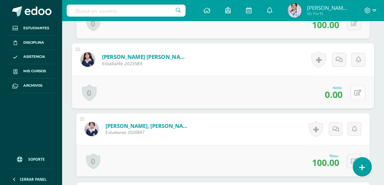
click at [353, 91] on button at bounding box center [358, 92] width 15 height 15
type input "80"
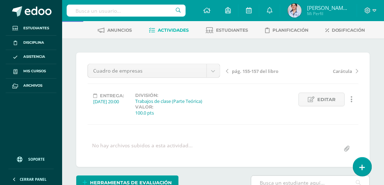
scroll to position [0, 0]
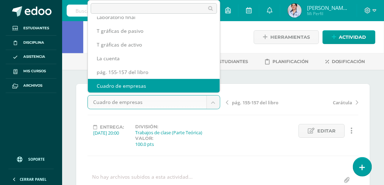
scroll to position [23, 0]
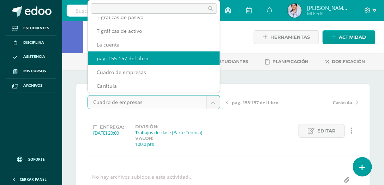
select select "/dashboard/teacher/grade-activity/130550/"
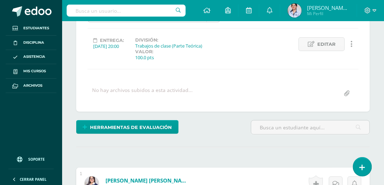
scroll to position [20, 0]
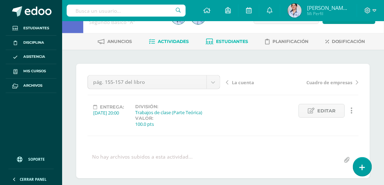
click at [237, 42] on span "Estudiantes" at bounding box center [232, 41] width 32 height 5
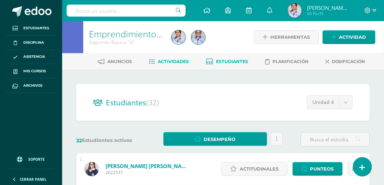
click at [171, 61] on span "Actividades" at bounding box center [173, 61] width 31 height 5
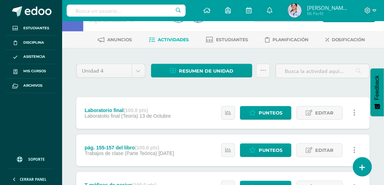
scroll to position [101, 0]
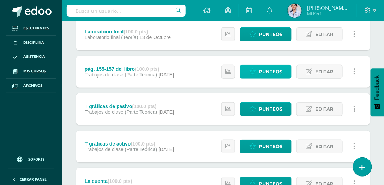
click at [261, 72] on span "Punteos" at bounding box center [271, 71] width 24 height 13
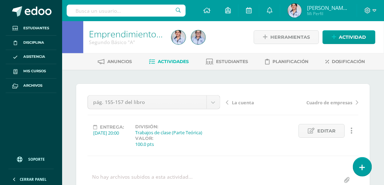
scroll to position [0, 0]
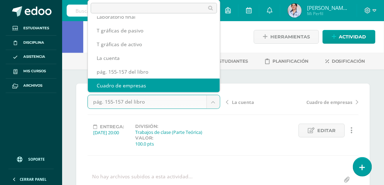
scroll to position [29, 0]
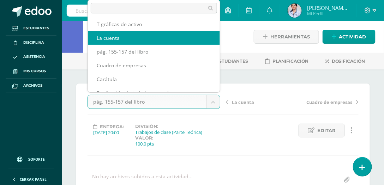
select select "/dashboard/teacher/grade-activity/130552/"
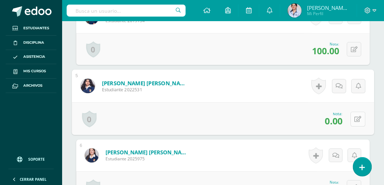
scroll to position [462, 0]
click at [355, 117] on icon at bounding box center [358, 119] width 7 height 6
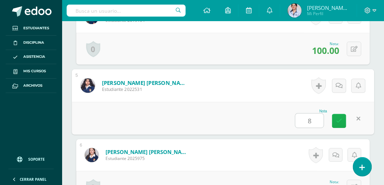
type input "80"
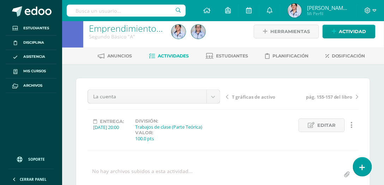
scroll to position [0, 0]
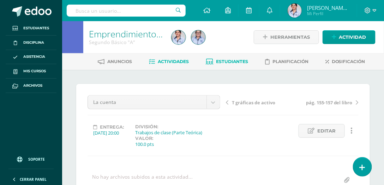
click at [235, 62] on span "Estudiantes" at bounding box center [232, 61] width 32 height 5
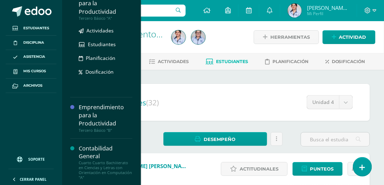
scroll to position [179, 0]
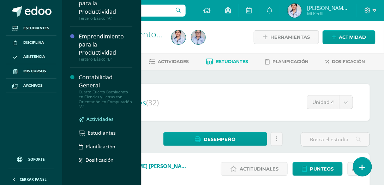
click at [102, 119] on span "Actividades" at bounding box center [100, 119] width 27 height 7
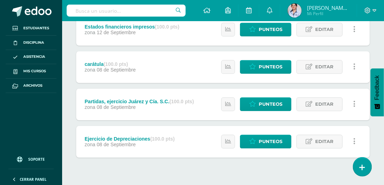
scroll to position [323, 0]
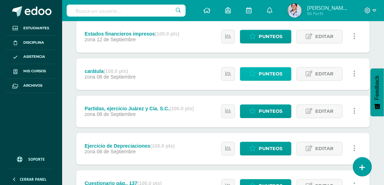
click at [282, 72] on span "Punteos" at bounding box center [271, 74] width 24 height 13
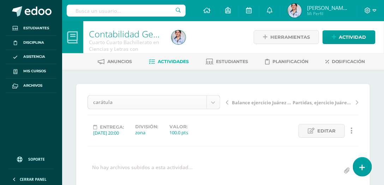
scroll to position [83, 0]
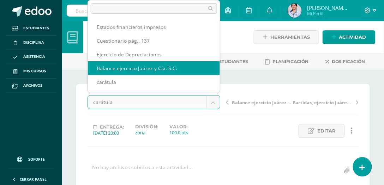
scroll to position [100, 0]
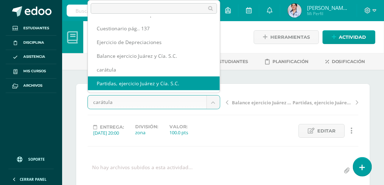
select select "/dashboard/teacher/grade-activity/128759/"
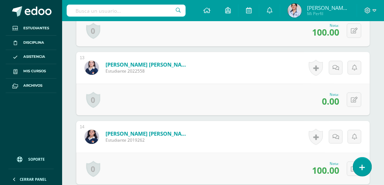
scroll to position [1025, 0]
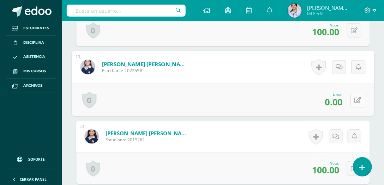
click at [356, 97] on icon at bounding box center [358, 100] width 7 height 6
type input "100"
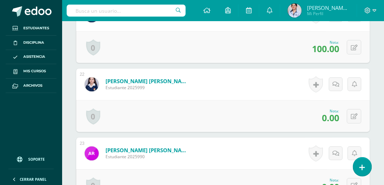
scroll to position [1630, 0]
click at [355, 113] on button at bounding box center [354, 116] width 14 height 14
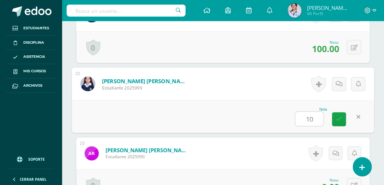
type input "100"
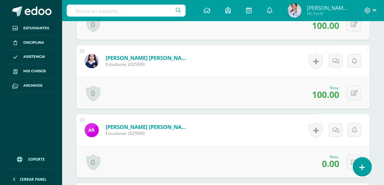
scroll to position [1731, 0]
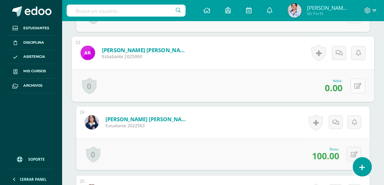
click at [354, 82] on button at bounding box center [358, 85] width 15 height 15
type input "100"
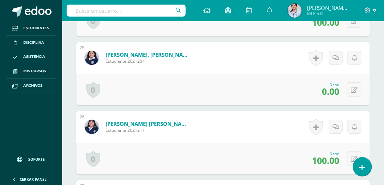
scroll to position [1872, 0]
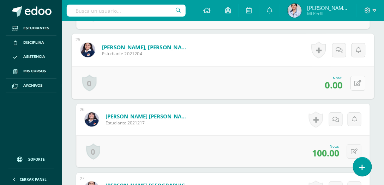
click at [356, 81] on icon at bounding box center [358, 83] width 7 height 6
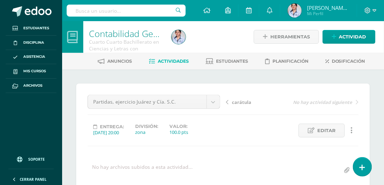
scroll to position [0, 0]
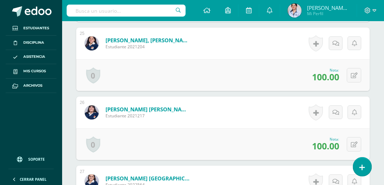
scroll to position [1877, 0]
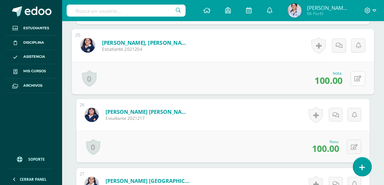
click at [355, 74] on button at bounding box center [358, 78] width 15 height 15
type input "0"
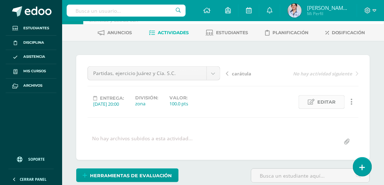
scroll to position [0, 0]
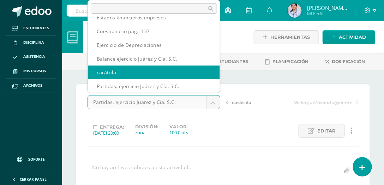
select select "/dashboard/teacher/grade-activity/128755/"
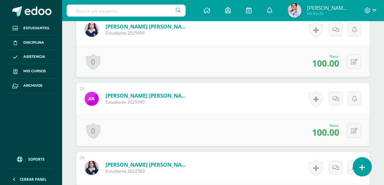
scroll to position [1687, 0]
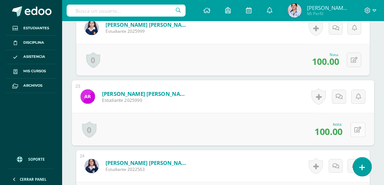
click at [354, 127] on button at bounding box center [358, 129] width 15 height 15
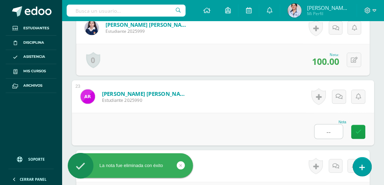
type input "--"
click at [255, 131] on div "Nota --" at bounding box center [223, 129] width 303 height 33
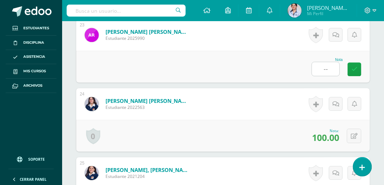
scroll to position [1700, 0]
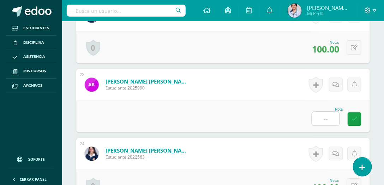
click at [251, 146] on form "[PERSON_NAME] [PERSON_NAME] Estudiante 2022563 Nota 100.00 0 [GEOGRAPHIC_DATA] …" at bounding box center [223, 154] width 294 height 32
click at [359, 129] on div "Nota --" at bounding box center [223, 117] width 294 height 32
click at [297, 87] on form "[PERSON_NAME] [PERSON_NAME] Estudiante 2025990 Nota -- 0 [GEOGRAPHIC_DATA] Logr…" at bounding box center [223, 85] width 294 height 32
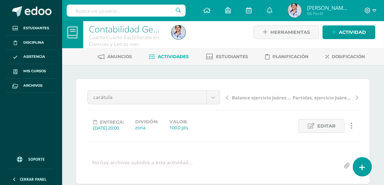
scroll to position [0, 0]
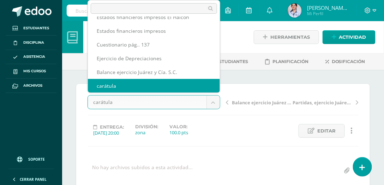
scroll to position [97, 0]
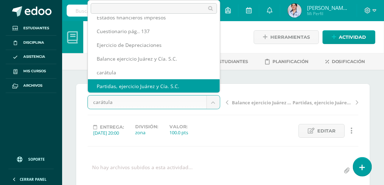
select select "/dashboard/teacher/grade-activity/128759/"
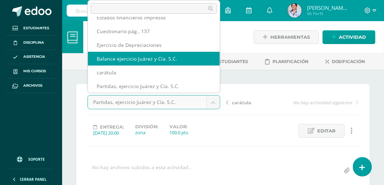
select select "/dashboard/teacher/grade-activity/128758/"
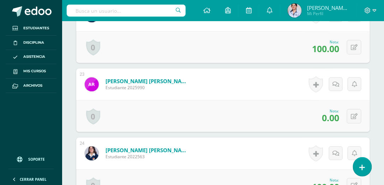
scroll to position [1697, 0]
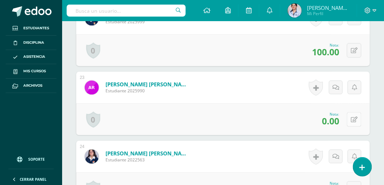
click at [356, 117] on icon at bounding box center [354, 120] width 7 height 6
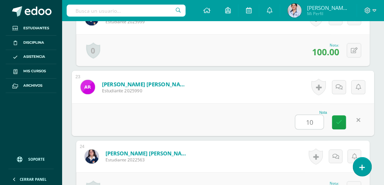
type input "100"
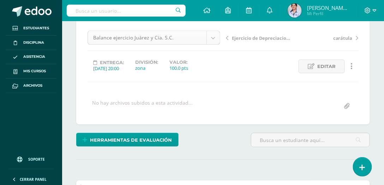
scroll to position [70, 0]
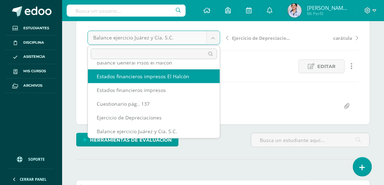
scroll to position [63, 0]
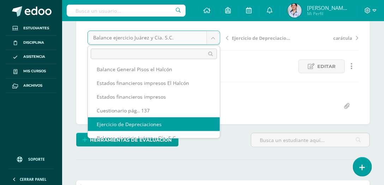
select select "/dashboard/teacher/grade-activity/128756/"
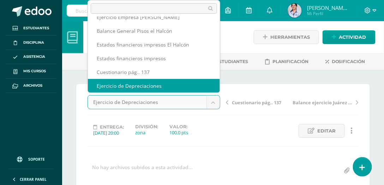
scroll to position [70, 0]
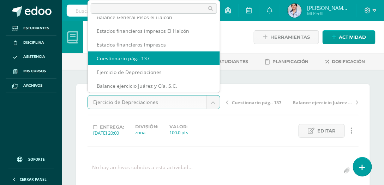
select select "/dashboard/teacher/grade-activity/128757/"
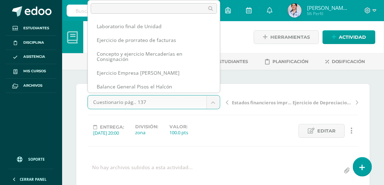
scroll to position [42, 0]
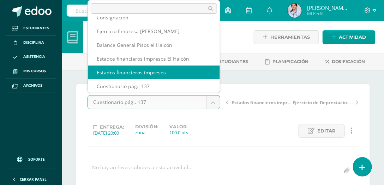
select select "/dashboard/teacher/grade-activity/128980/"
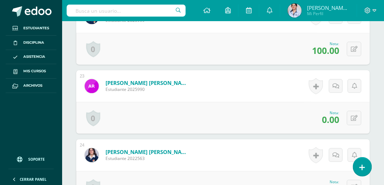
scroll to position [1737, 0]
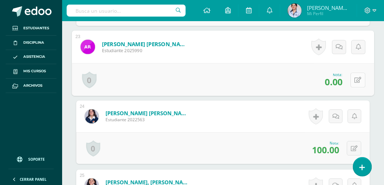
click at [352, 77] on button at bounding box center [358, 79] width 15 height 15
type input "100"
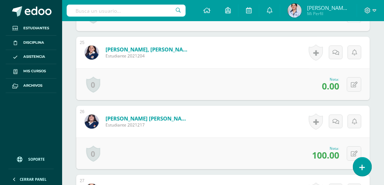
scroll to position [1858, 0]
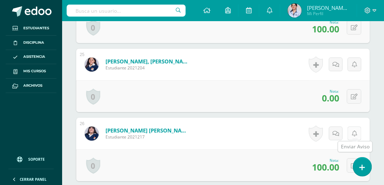
click at [354, 133] on icon at bounding box center [354, 134] width 5 height 6
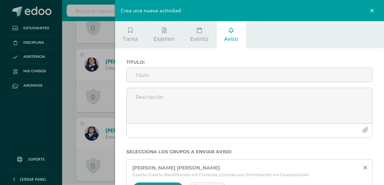
click at [73, 110] on div "Crea una nueva actividad Tarea Examen Evento Aviso Título: Valor: 100.0 Fecha: …" at bounding box center [192, 92] width 384 height 185
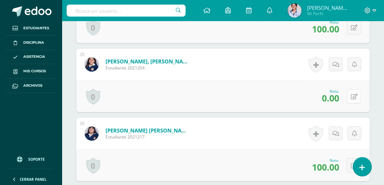
click at [355, 96] on icon at bounding box center [354, 97] width 7 height 6
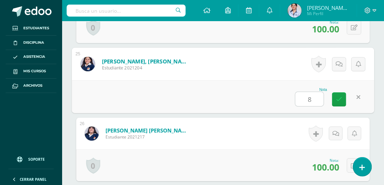
type input "80"
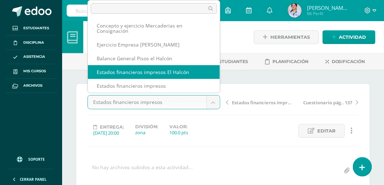
select select "/dashboard/teacher/grade-activity/129130/"
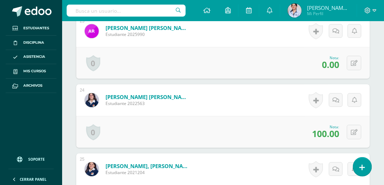
scroll to position [1757, 0]
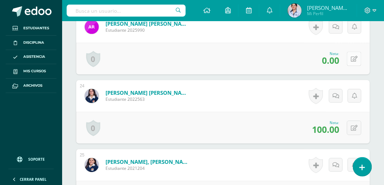
click at [353, 55] on button at bounding box center [354, 59] width 14 height 14
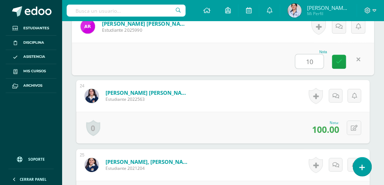
type input "100"
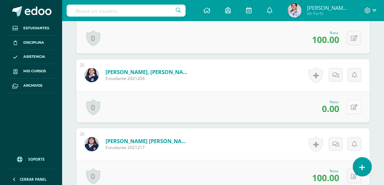
scroll to position [1838, 0]
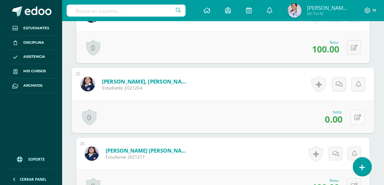
click at [354, 116] on button at bounding box center [358, 117] width 15 height 15
type input "80"
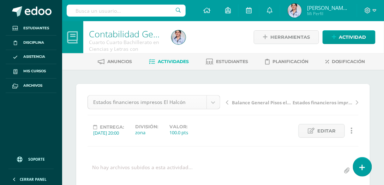
scroll to position [14, 0]
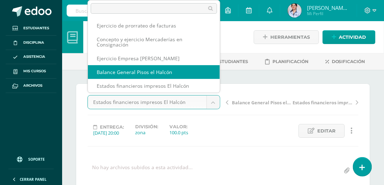
select select "/dashboard/teacher/grade-activity/129899/"
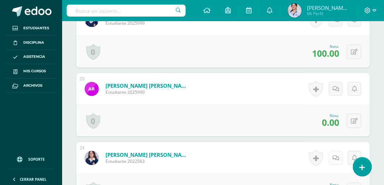
scroll to position [1711, 0]
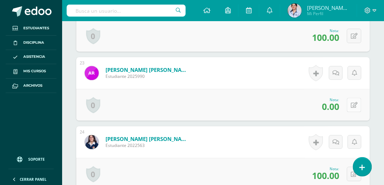
click at [354, 105] on button at bounding box center [354, 105] width 14 height 14
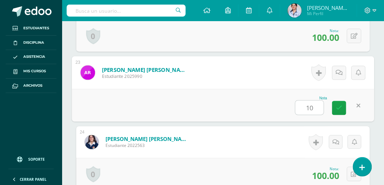
type input "100"
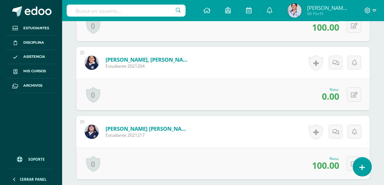
scroll to position [1873, 0]
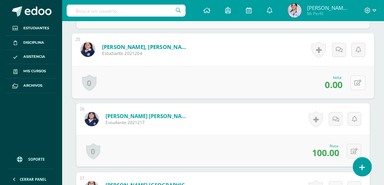
click at [354, 79] on button at bounding box center [358, 82] width 15 height 15
type input "100"
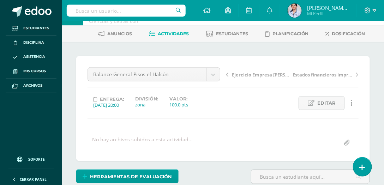
scroll to position [0, 0]
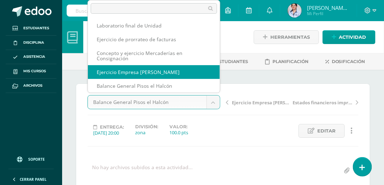
select select "/dashboard/teacher/grade-activity/129900/"
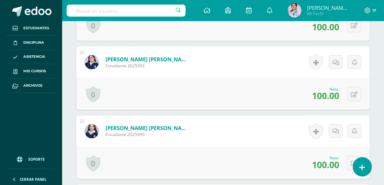
scroll to position [1671, 0]
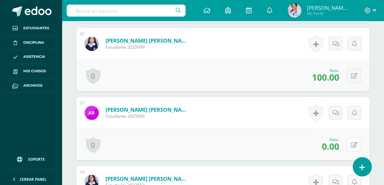
click at [353, 144] on button at bounding box center [354, 145] width 14 height 14
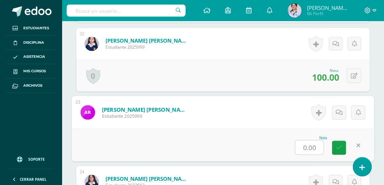
type input "0"
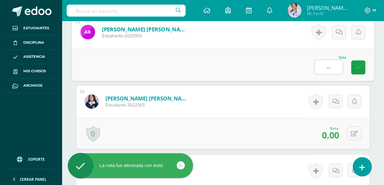
scroll to position [1752, 0]
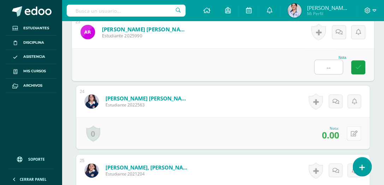
type input "--"
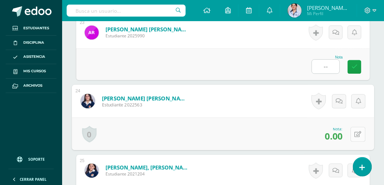
click at [355, 132] on button at bounding box center [358, 134] width 15 height 15
type input "100"
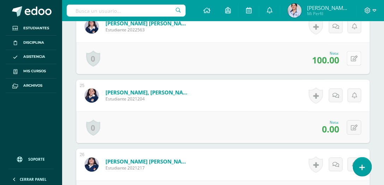
scroll to position [1873, 0]
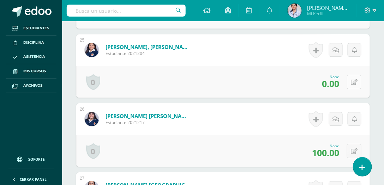
click at [356, 79] on icon at bounding box center [354, 82] width 7 height 6
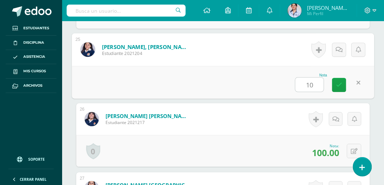
type input "100"
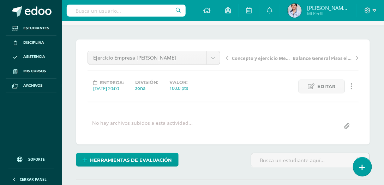
scroll to position [0, 0]
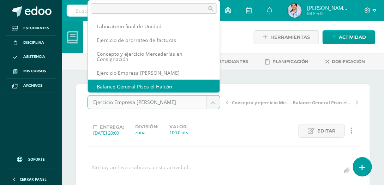
scroll to position [1, 0]
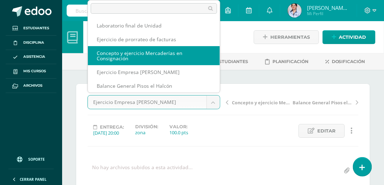
select select "/dashboard/teacher/grade-activity/129901/"
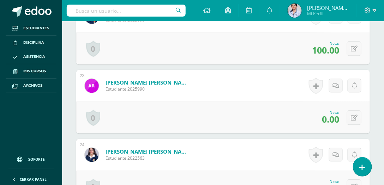
scroll to position [1697, 0]
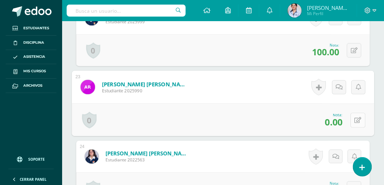
click at [355, 117] on button at bounding box center [358, 120] width 15 height 15
type input "100"
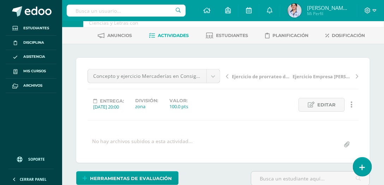
scroll to position [0, 0]
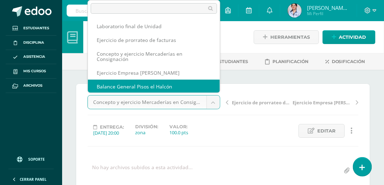
scroll to position [1, 0]
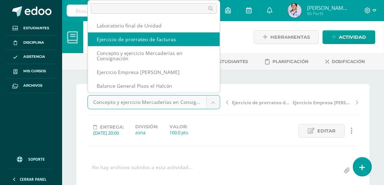
select select "/dashboard/teacher/grade-activity/129902/"
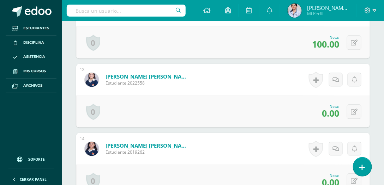
scroll to position [1021, 0]
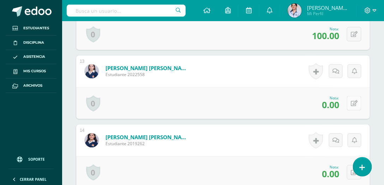
click at [352, 102] on button at bounding box center [354, 103] width 14 height 14
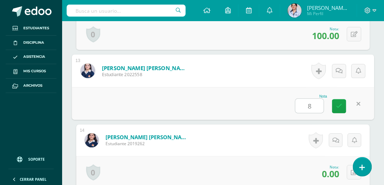
type input "80"
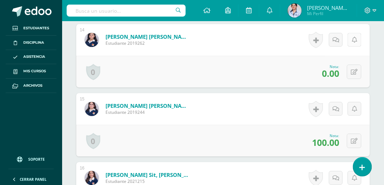
scroll to position [1122, 0]
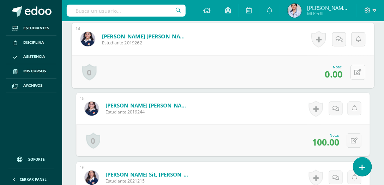
click at [353, 70] on button at bounding box center [358, 72] width 15 height 15
type input "100"
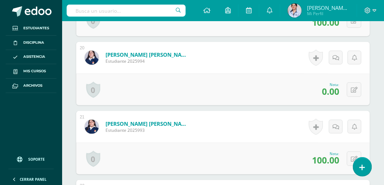
scroll to position [1525, 0]
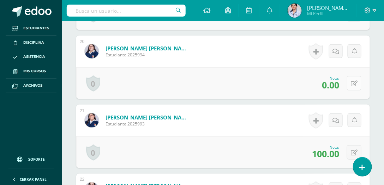
click at [354, 80] on button at bounding box center [354, 83] width 14 height 14
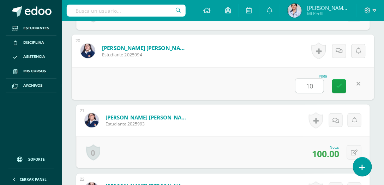
type input "100"
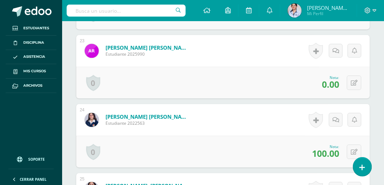
scroll to position [1747, 0]
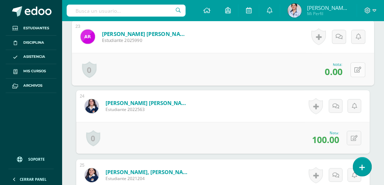
click at [354, 66] on button at bounding box center [358, 69] width 15 height 15
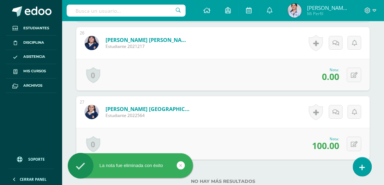
scroll to position [1909, 0]
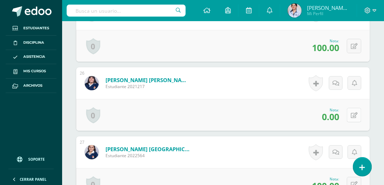
type input "--"
click at [353, 112] on button at bounding box center [354, 115] width 14 height 14
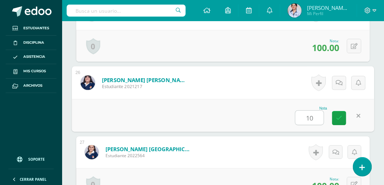
type input "1"
type input "0"
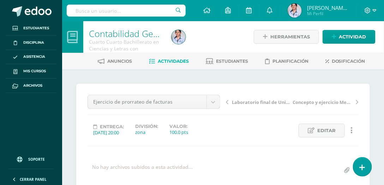
scroll to position [0, 0]
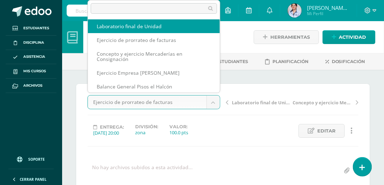
select select "/dashboard/teacher/grade-activity/129903/"
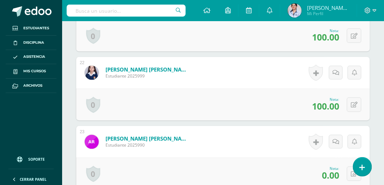
scroll to position [1671, 0]
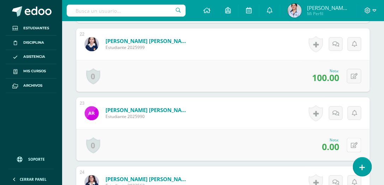
click at [354, 143] on button at bounding box center [354, 145] width 14 height 14
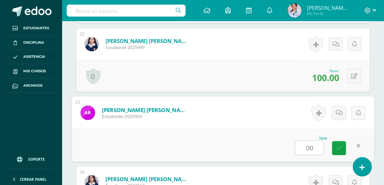
type input "0"
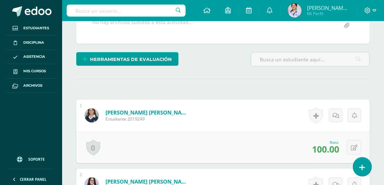
scroll to position [0, 0]
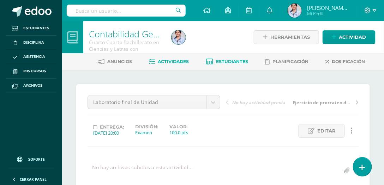
type input "--"
click at [226, 61] on span "Estudiantes" at bounding box center [232, 61] width 32 height 5
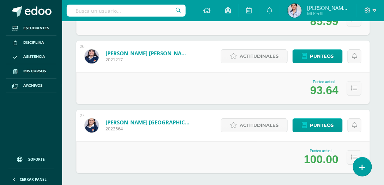
scroll to position [1838, 0]
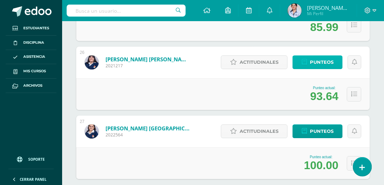
click at [320, 59] on span "Punteos" at bounding box center [322, 62] width 24 height 13
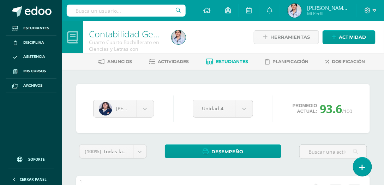
click at [230, 61] on span "Estudiantes" at bounding box center [232, 61] width 32 height 5
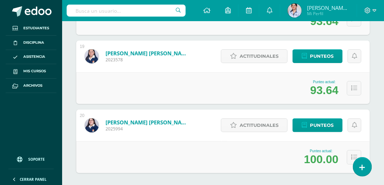
scroll to position [1290, 0]
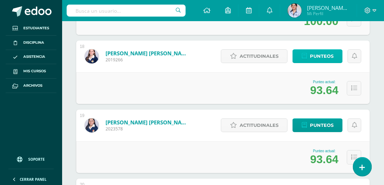
click at [329, 58] on span "Punteos" at bounding box center [322, 56] width 24 height 13
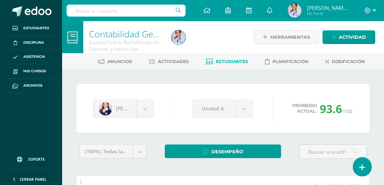
click at [221, 61] on span "Estudiantes" at bounding box center [232, 61] width 32 height 5
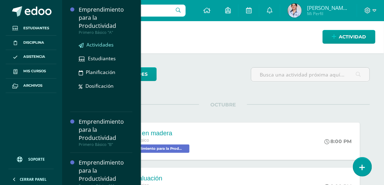
click at [102, 45] on span "Actividades" at bounding box center [100, 44] width 27 height 7
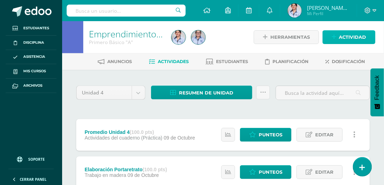
click at [349, 36] on span "Actividad" at bounding box center [352, 37] width 27 height 13
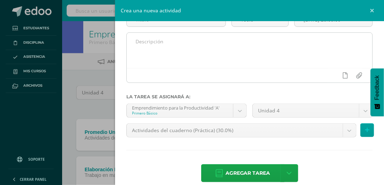
scroll to position [64, 0]
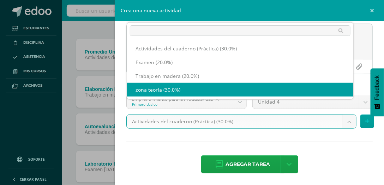
scroll to position [81, 0]
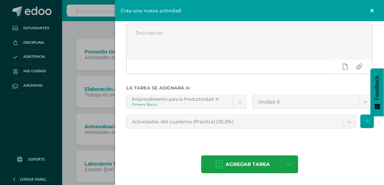
click at [372, 11] on link at bounding box center [373, 10] width 21 height 21
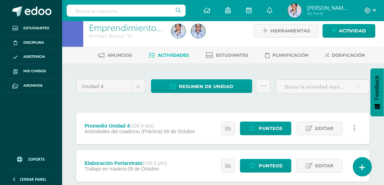
scroll to position [0, 0]
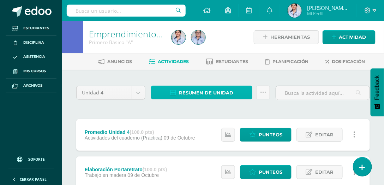
click at [209, 94] on span "Resumen de unidad" at bounding box center [206, 93] width 54 height 13
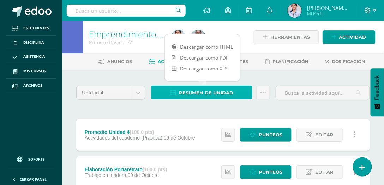
click at [209, 91] on span "Resumen de unidad" at bounding box center [206, 93] width 54 height 13
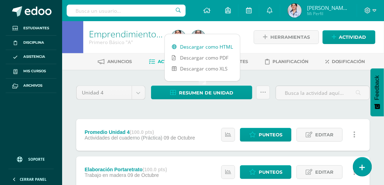
click at [203, 48] on link "Descargar como HTML" at bounding box center [202, 46] width 75 height 11
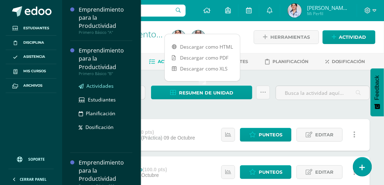
click at [94, 86] on span "Actividades" at bounding box center [100, 86] width 27 height 7
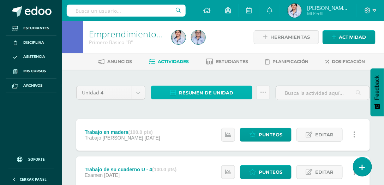
click at [197, 94] on span "Resumen de unidad" at bounding box center [206, 93] width 54 height 13
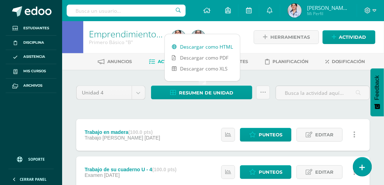
click at [204, 47] on link "Descargar como HTML" at bounding box center [202, 46] width 75 height 11
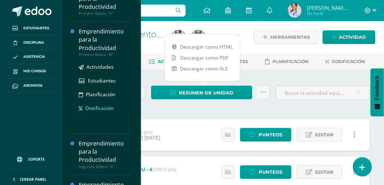
scroll to position [60, 0]
click at [96, 54] on div "Segundo Básico "A"" at bounding box center [106, 54] width 54 height 5
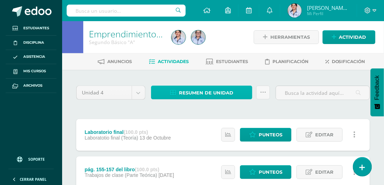
click at [211, 91] on span "Resumen de unidad" at bounding box center [206, 93] width 54 height 13
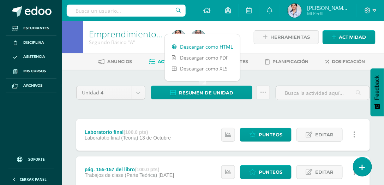
click at [199, 48] on link "Descargar como HTML" at bounding box center [202, 46] width 75 height 11
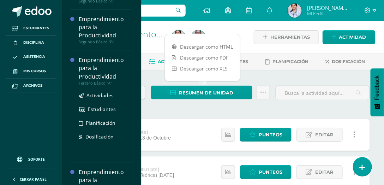
scroll to position [121, 0]
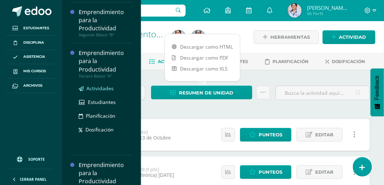
click at [99, 88] on span "Actividades" at bounding box center [100, 88] width 27 height 7
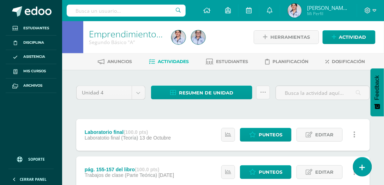
scroll to position [108, 0]
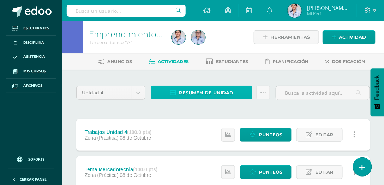
click at [224, 91] on span "Resumen de unidad" at bounding box center [206, 93] width 54 height 13
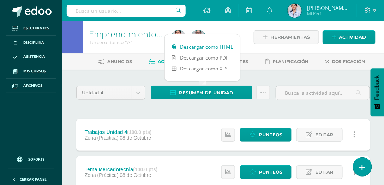
click at [211, 48] on link "Descargar como HTML" at bounding box center [202, 46] width 75 height 11
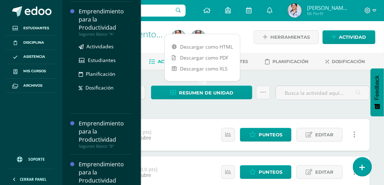
scroll to position [81, 0]
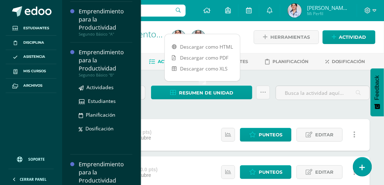
click at [95, 75] on div "Segundo Básico "B"" at bounding box center [106, 75] width 54 height 5
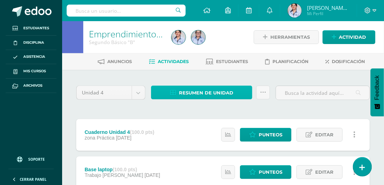
click at [206, 95] on span "Resumen de unidad" at bounding box center [206, 93] width 54 height 13
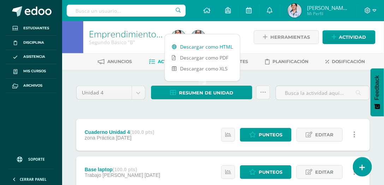
click at [203, 48] on link "Descargar como HTML" at bounding box center [202, 46] width 75 height 11
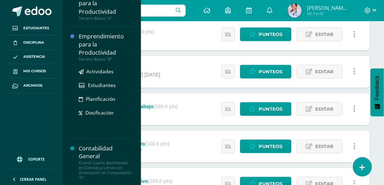
scroll to position [101, 0]
click at [99, 58] on div "Tercero Básico "B"" at bounding box center [106, 59] width 54 height 5
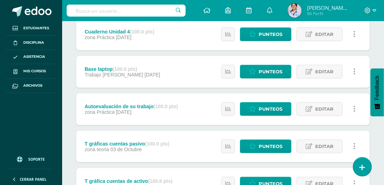
scroll to position [108, 0]
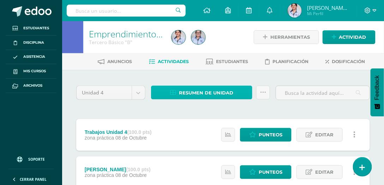
click at [216, 92] on span "Resumen de unidad" at bounding box center [206, 93] width 54 height 13
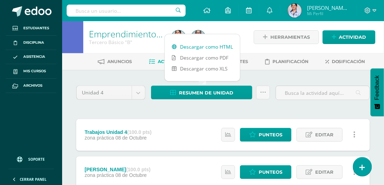
click at [202, 47] on link "Descargar como HTML" at bounding box center [202, 46] width 75 height 11
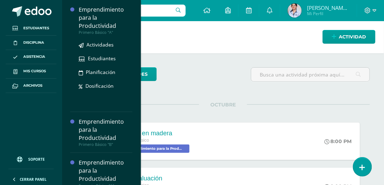
click at [92, 32] on div "Primero Básico "A"" at bounding box center [106, 32] width 54 height 5
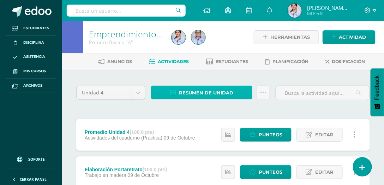
click at [205, 91] on span "Resumen de unidad" at bounding box center [206, 93] width 54 height 13
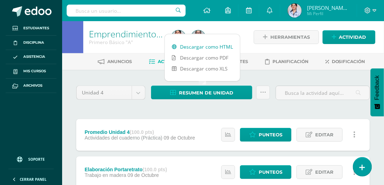
click at [205, 45] on link "Descargar como HTML" at bounding box center [202, 46] width 75 height 11
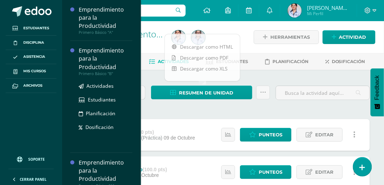
click at [98, 75] on div "Primero Básico "B"" at bounding box center [106, 73] width 54 height 5
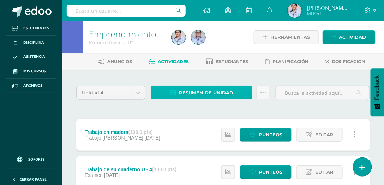
click at [200, 95] on span "Resumen de unidad" at bounding box center [206, 93] width 54 height 13
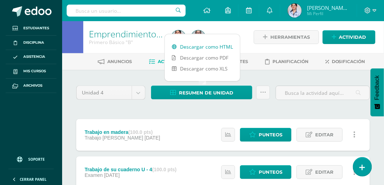
click at [199, 47] on link "Descargar como HTML" at bounding box center [202, 46] width 75 height 11
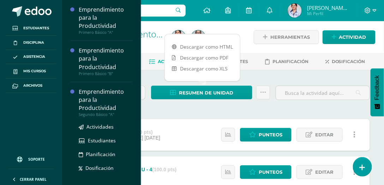
click at [97, 115] on div "Segundo Básico "A"" at bounding box center [106, 114] width 54 height 5
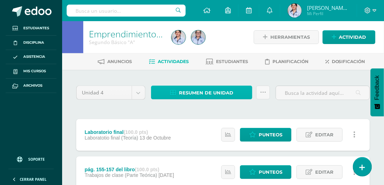
click at [204, 95] on span "Resumen de unidad" at bounding box center [206, 93] width 54 height 13
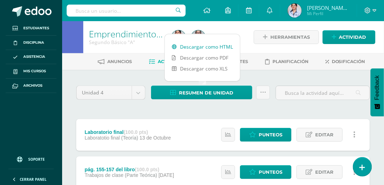
click at [195, 47] on link "Descargar como HTML" at bounding box center [202, 46] width 75 height 11
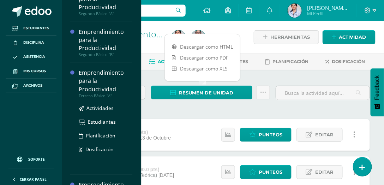
scroll to position [101, 0]
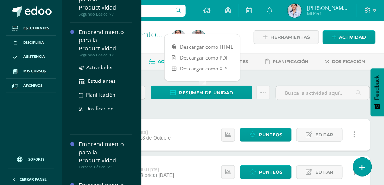
click at [97, 54] on div "Segundo Básico "B"" at bounding box center [106, 55] width 54 height 5
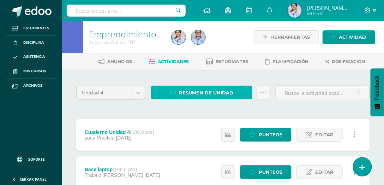
click at [201, 95] on span "Resumen de unidad" at bounding box center [206, 93] width 54 height 13
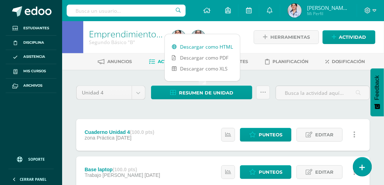
click at [196, 47] on link "Descargar como HTML" at bounding box center [202, 46] width 75 height 11
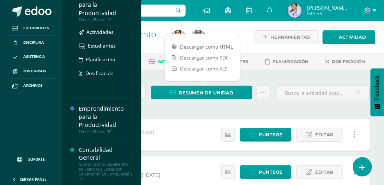
scroll to position [179, 0]
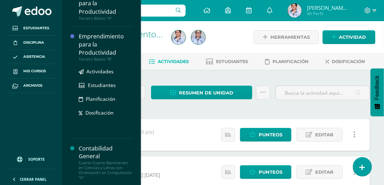
click at [95, 59] on div "Tercero Básico "B"" at bounding box center [106, 59] width 54 height 5
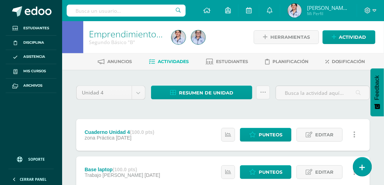
scroll to position [108, 0]
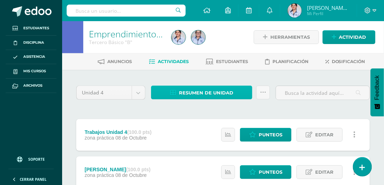
click at [200, 95] on span "Resumen de unidad" at bounding box center [206, 93] width 54 height 13
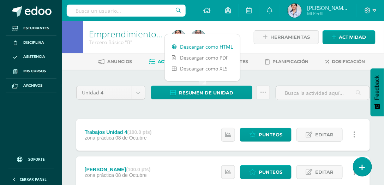
click at [195, 46] on link "Descargar como HTML" at bounding box center [202, 46] width 75 height 11
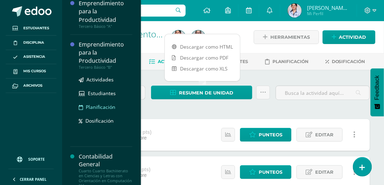
scroll to position [171, 0]
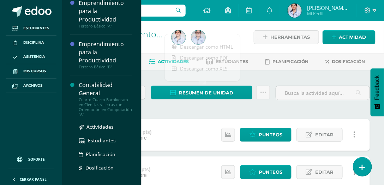
click at [92, 107] on div "Cuarto Cuarto Bachillerato en Ciencias y Letras con Orientación en Computación …" at bounding box center [106, 107] width 54 height 20
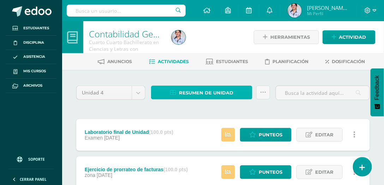
click at [203, 96] on span "Resumen de unidad" at bounding box center [206, 93] width 54 height 13
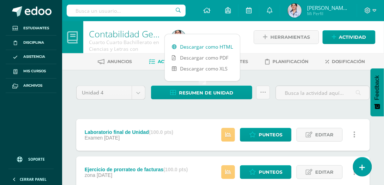
click at [202, 49] on link "Descargar como HTML" at bounding box center [202, 46] width 75 height 11
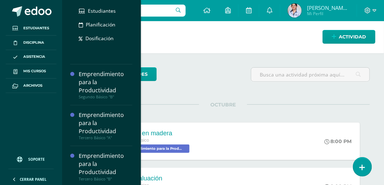
scroll to position [138, 0]
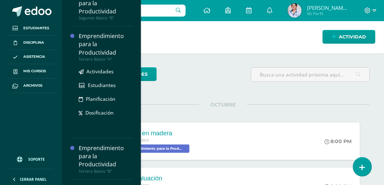
click at [94, 58] on div "Tercero Básico "A"" at bounding box center [106, 59] width 54 height 5
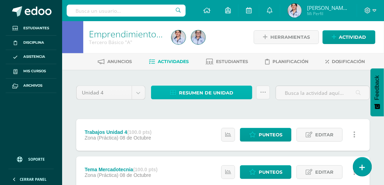
click at [194, 94] on span "Resumen de unidad" at bounding box center [206, 93] width 54 height 13
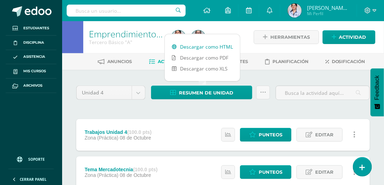
click at [191, 48] on link "Descargar como HTML" at bounding box center [202, 46] width 75 height 11
